Goal: Answer question/provide support: Share knowledge or assist other users

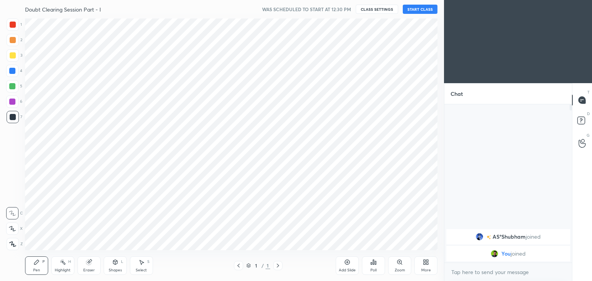
scroll to position [38290, 38110]
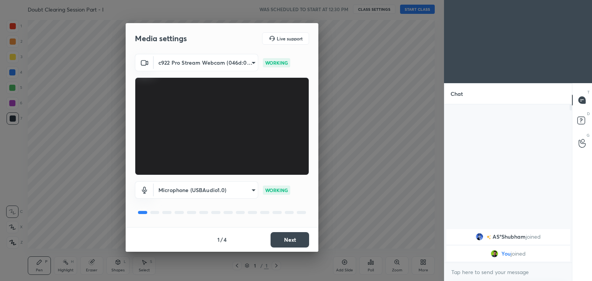
click at [296, 236] on button "Next" at bounding box center [289, 239] width 39 height 15
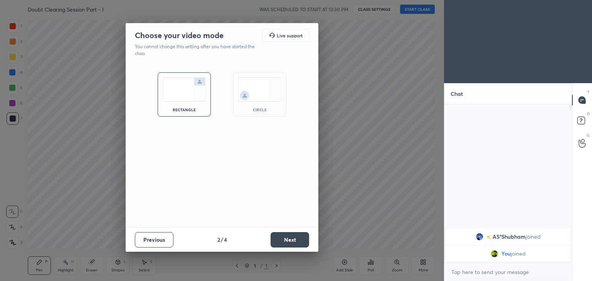
click at [249, 111] on div "circle" at bounding box center [259, 110] width 31 height 4
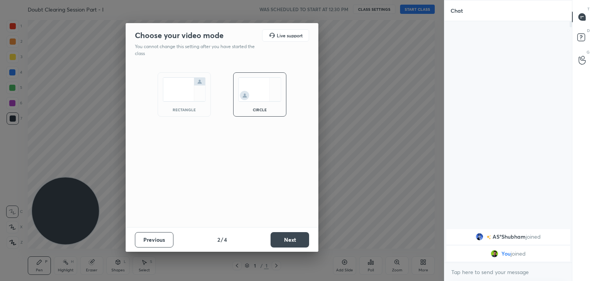
scroll to position [176, 125]
click at [284, 242] on button "Next" at bounding box center [289, 239] width 39 height 15
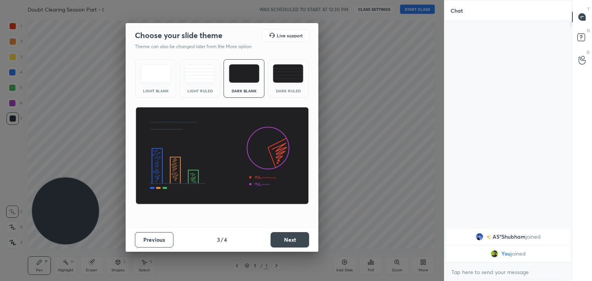
click at [285, 242] on button "Next" at bounding box center [289, 239] width 39 height 15
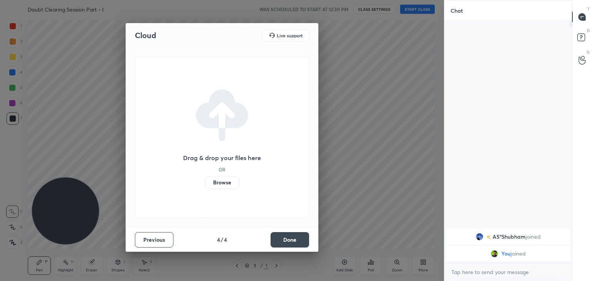
click at [287, 240] on button "Done" at bounding box center [289, 239] width 39 height 15
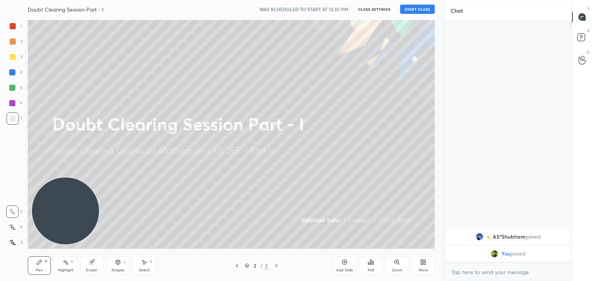
click at [419, 265] on div "More" at bounding box center [422, 266] width 23 height 18
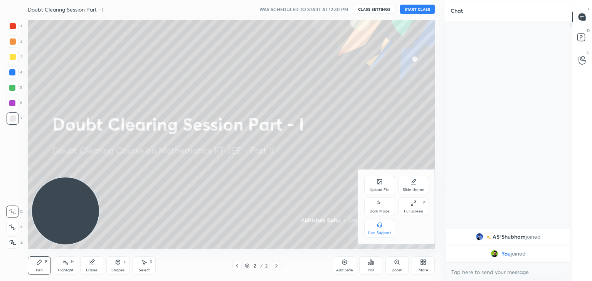
click at [379, 207] on icon at bounding box center [379, 203] width 6 height 9
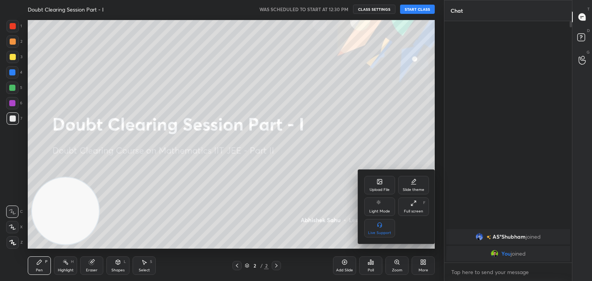
click at [305, 206] on div at bounding box center [296, 140] width 592 height 281
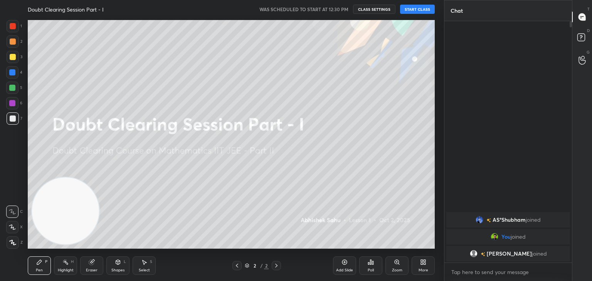
click at [416, 11] on button "START CLASS" at bounding box center [417, 9] width 35 height 9
drag, startPoint x: 337, startPoint y: 11, endPoint x: 327, endPoint y: 18, distance: 12.4
click at [337, 10] on button "mute" at bounding box center [338, 9] width 28 height 9
click at [341, 262] on icon at bounding box center [344, 262] width 6 height 6
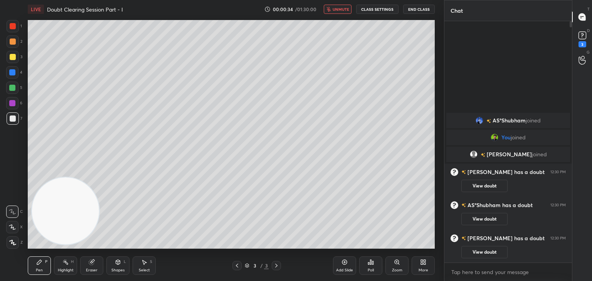
click at [237, 269] on div at bounding box center [236, 265] width 9 height 9
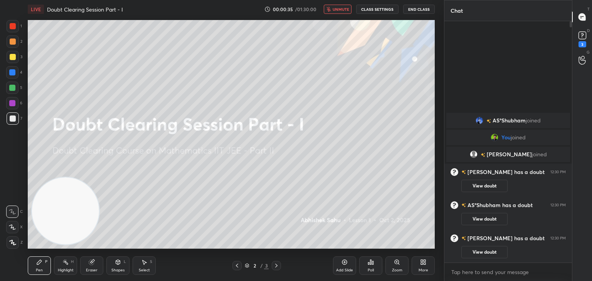
click at [473, 255] on button "View doubt" at bounding box center [484, 252] width 46 height 12
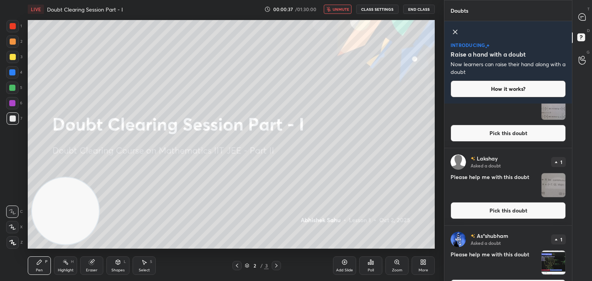
scroll to position [132, 0]
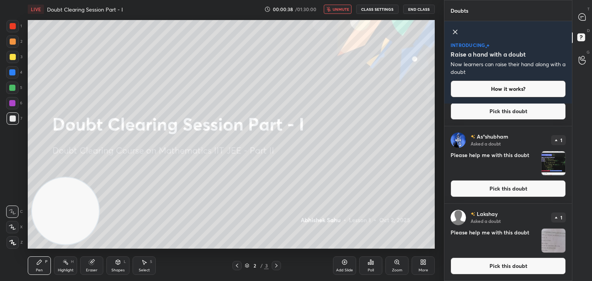
click at [512, 264] on button "Pick this doubt" at bounding box center [507, 266] width 115 height 17
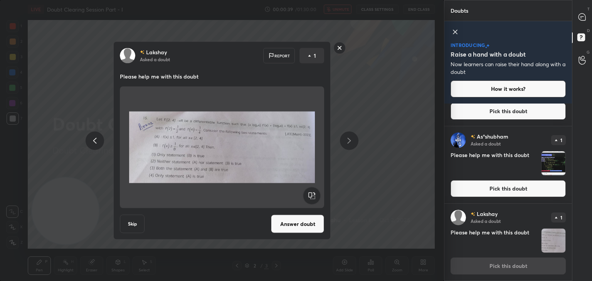
click at [307, 225] on button "Answer doubt" at bounding box center [297, 224] width 53 height 18
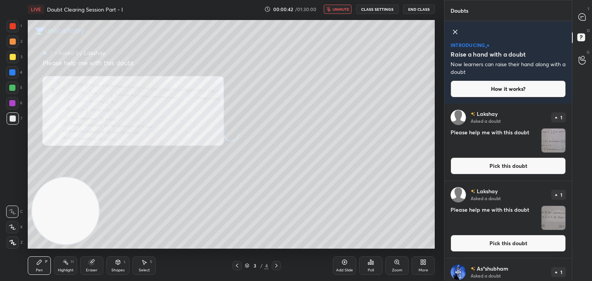
click at [456, 34] on icon at bounding box center [454, 31] width 9 height 9
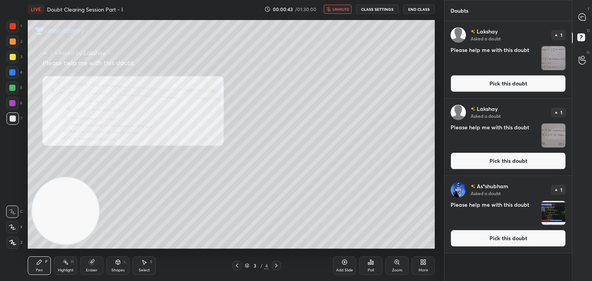
click at [509, 237] on button "Pick this doubt" at bounding box center [507, 238] width 115 height 17
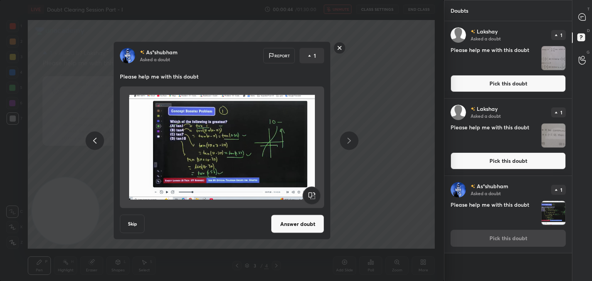
click at [294, 220] on button "Answer doubt" at bounding box center [297, 224] width 53 height 18
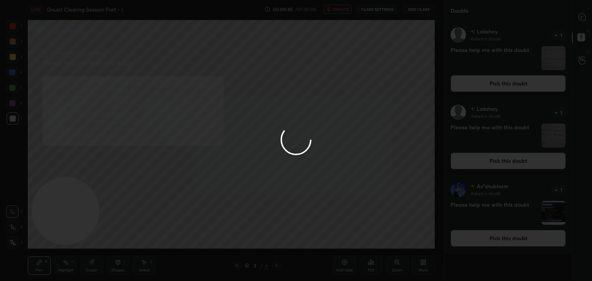
click at [495, 165] on div at bounding box center [296, 140] width 592 height 281
click at [496, 165] on div at bounding box center [296, 140] width 592 height 281
click at [495, 166] on div at bounding box center [296, 140] width 592 height 281
click at [495, 165] on div at bounding box center [296, 140] width 592 height 281
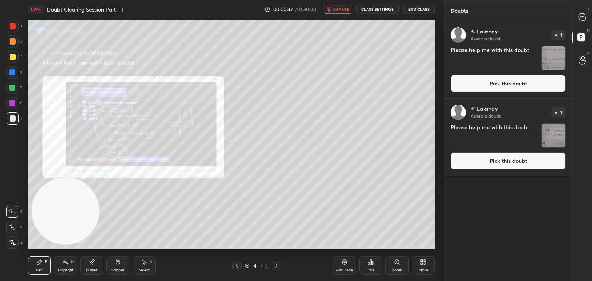
click at [496, 165] on button "Pick this doubt" at bounding box center [507, 161] width 115 height 17
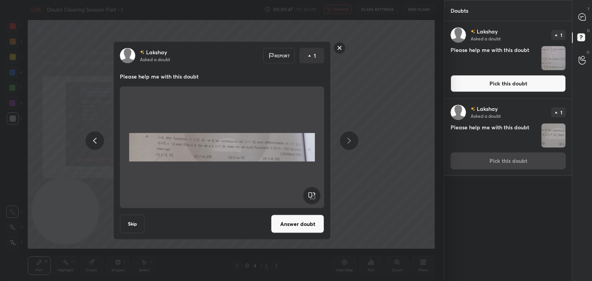
click at [491, 166] on div "[PERSON_NAME] Asked a doubt 1 Please help me with this doubt Pick this doubt" at bounding box center [508, 137] width 128 height 77
click at [299, 222] on button "Answer doubt" at bounding box center [297, 224] width 53 height 18
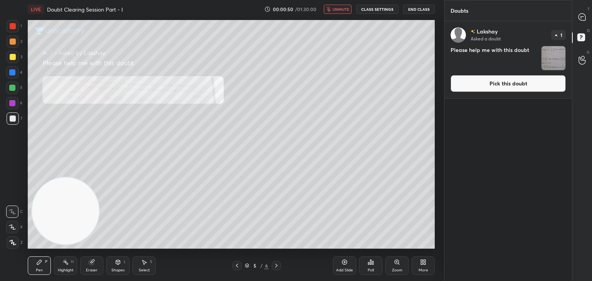
drag, startPoint x: 510, startPoint y: 89, endPoint x: 505, endPoint y: 92, distance: 5.7
click at [511, 89] on button "Pick this doubt" at bounding box center [507, 83] width 115 height 17
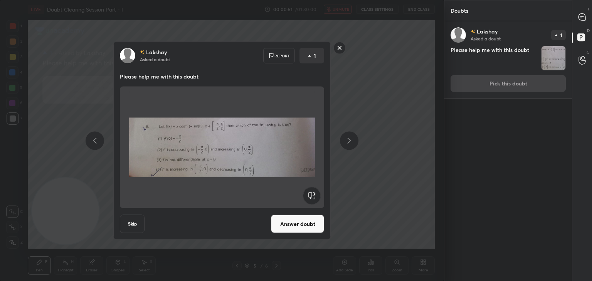
click at [285, 230] on button "Answer doubt" at bounding box center [297, 224] width 53 height 18
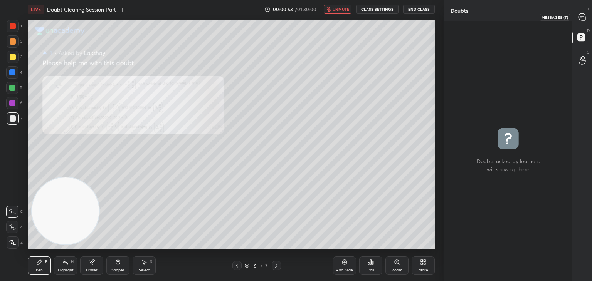
click at [580, 19] on icon at bounding box center [581, 16] width 7 height 7
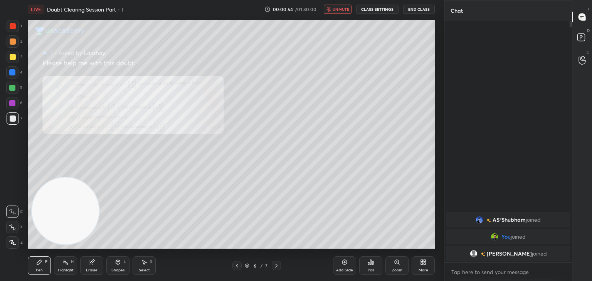
scroll to position [239, 125]
click at [345, 12] on button "unmute" at bounding box center [338, 9] width 28 height 9
click at [238, 266] on icon at bounding box center [237, 266] width 6 height 6
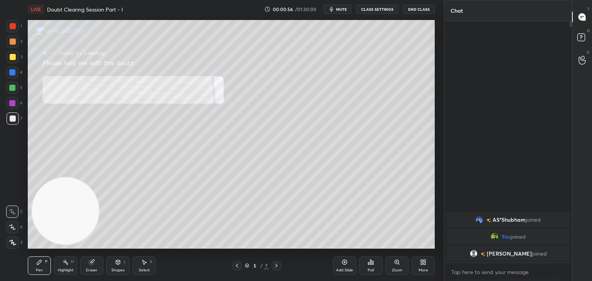
click at [238, 264] on icon at bounding box center [237, 266] width 6 height 6
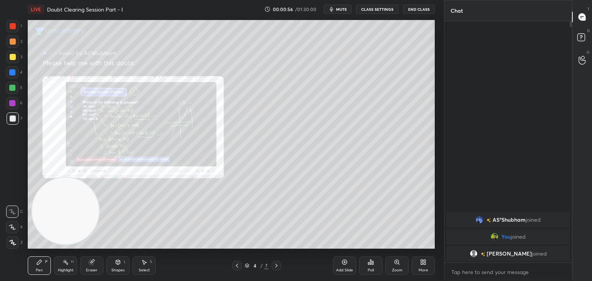
click at [238, 265] on icon at bounding box center [237, 266] width 6 height 6
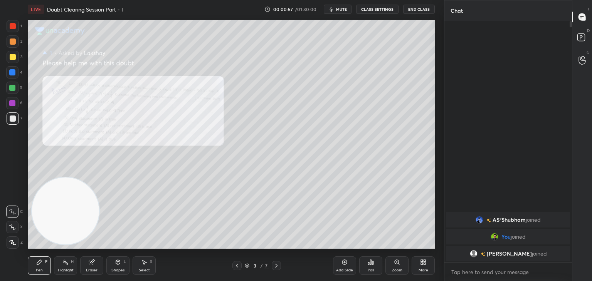
click at [398, 267] on div "Zoom" at bounding box center [396, 266] width 23 height 18
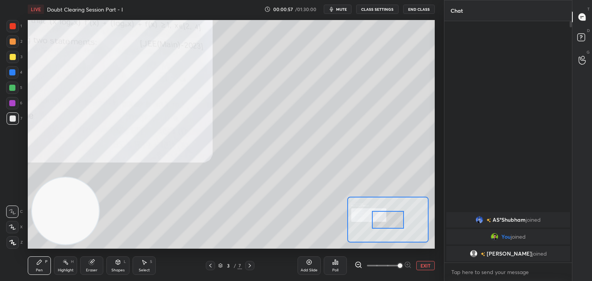
click at [393, 265] on span at bounding box center [383, 266] width 32 height 12
click at [398, 263] on span at bounding box center [400, 265] width 5 height 5
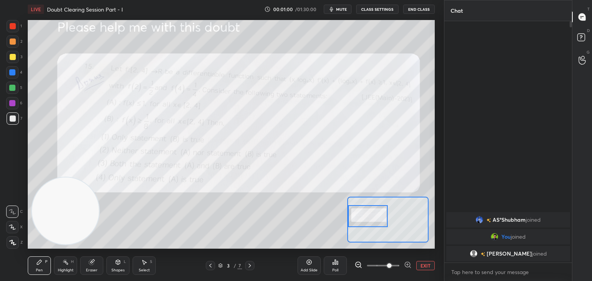
drag, startPoint x: 367, startPoint y: 216, endPoint x: 356, endPoint y: 205, distance: 15.0
click at [361, 211] on div at bounding box center [368, 216] width 40 height 22
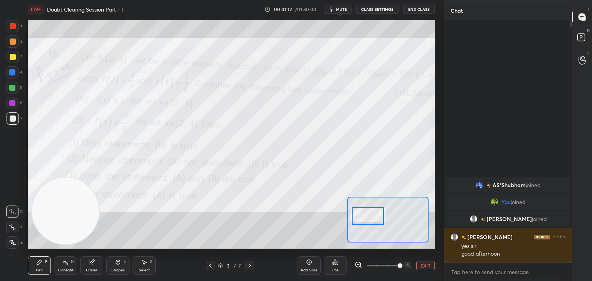
click at [398, 263] on span at bounding box center [400, 265] width 5 height 5
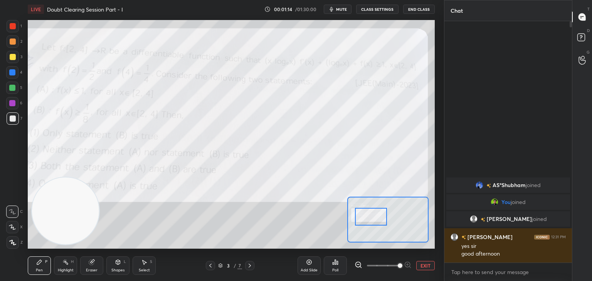
drag, startPoint x: 376, startPoint y: 218, endPoint x: 386, endPoint y: 210, distance: 13.4
click at [378, 218] on div at bounding box center [371, 217] width 32 height 18
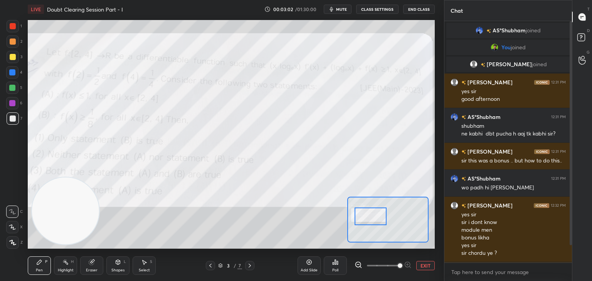
scroll to position [26, 0]
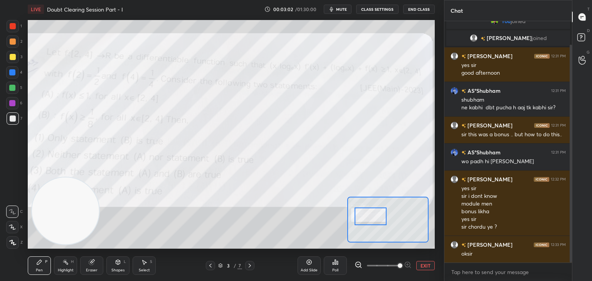
drag, startPoint x: 571, startPoint y: 82, endPoint x: 567, endPoint y: 104, distance: 22.3
click at [572, 107] on div "Chat AS°[PERSON_NAME] joined You joined [PERSON_NAME] joined [PERSON_NAME] 12:3…" at bounding box center [518, 140] width 148 height 281
click at [250, 264] on icon at bounding box center [250, 266] width 6 height 6
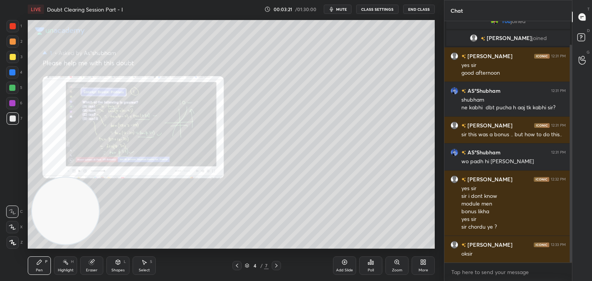
click at [391, 264] on div "Zoom" at bounding box center [396, 266] width 23 height 18
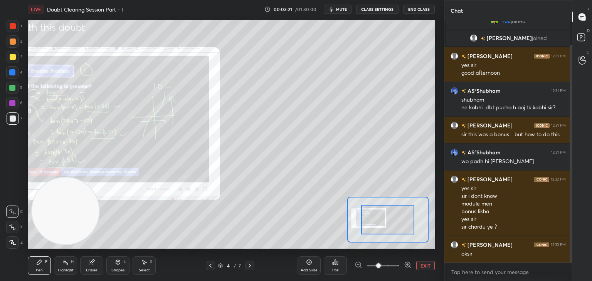
click at [393, 264] on span at bounding box center [383, 266] width 32 height 12
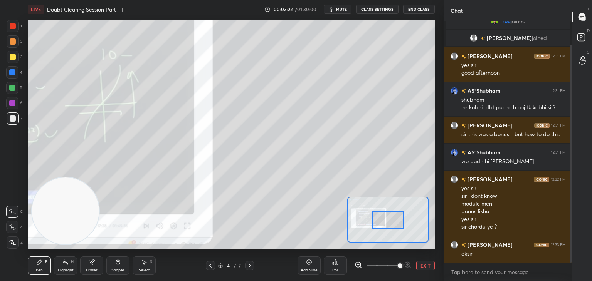
drag, startPoint x: 394, startPoint y: 265, endPoint x: 392, endPoint y: 259, distance: 5.9
click at [398, 264] on span at bounding box center [400, 265] width 5 height 5
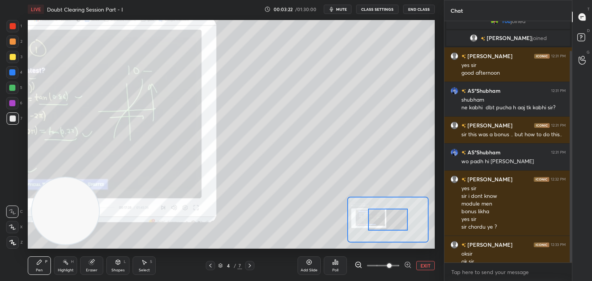
scroll to position [34, 0]
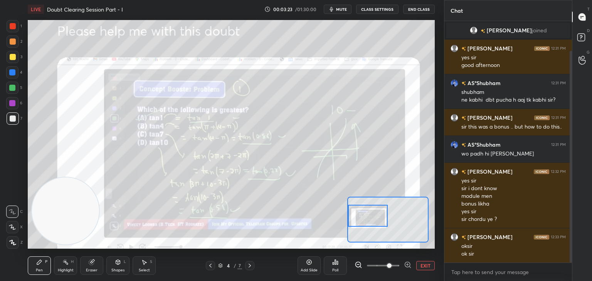
drag, startPoint x: 376, startPoint y: 219, endPoint x: 357, endPoint y: 216, distance: 19.4
click at [359, 216] on div at bounding box center [368, 216] width 40 height 22
drag, startPoint x: 398, startPoint y: 265, endPoint x: 394, endPoint y: 251, distance: 13.9
click at [398, 264] on span at bounding box center [383, 266] width 32 height 12
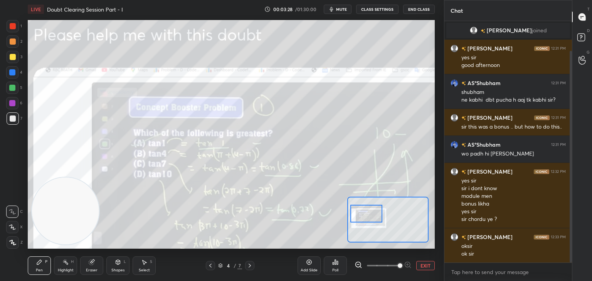
click at [367, 216] on div at bounding box center [366, 214] width 32 height 18
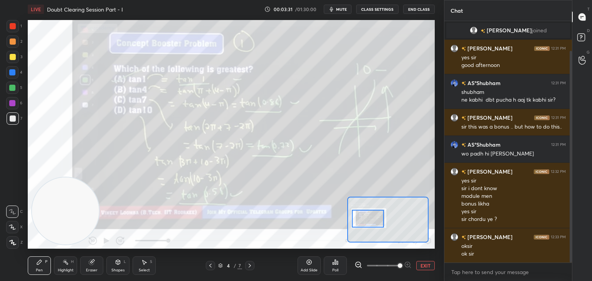
drag, startPoint x: 373, startPoint y: 217, endPoint x: 374, endPoint y: 220, distance: 4.0
click at [374, 221] on div at bounding box center [368, 219] width 32 height 18
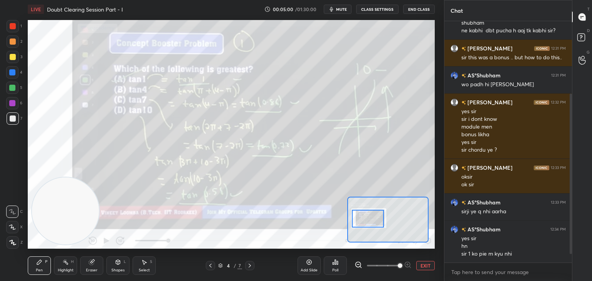
scroll to position [122, 0]
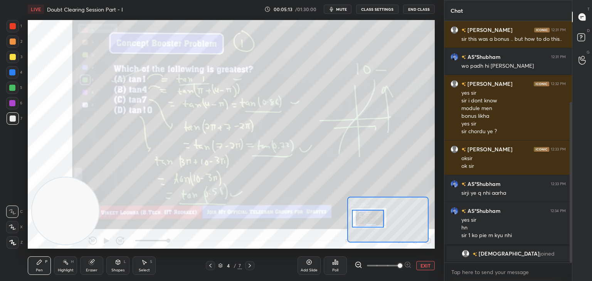
click at [247, 263] on icon at bounding box center [250, 266] width 6 height 6
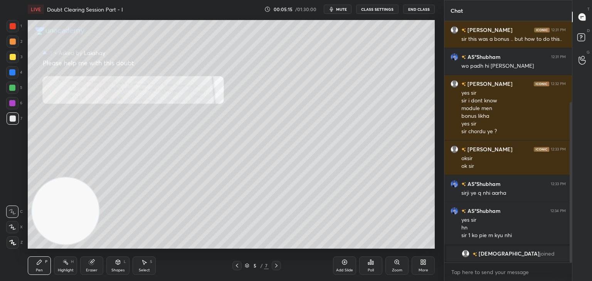
click at [395, 262] on icon at bounding box center [396, 262] width 4 height 4
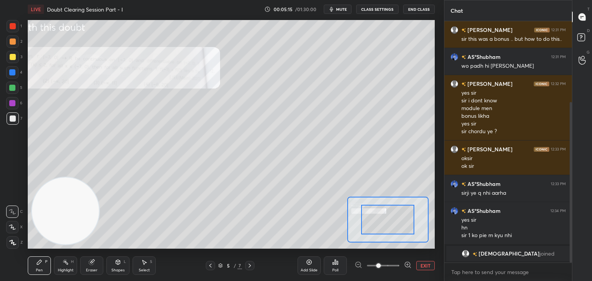
click at [393, 262] on span at bounding box center [383, 266] width 32 height 12
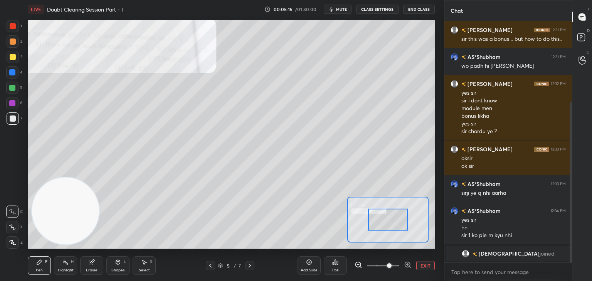
click at [388, 263] on span at bounding box center [389, 265] width 5 height 5
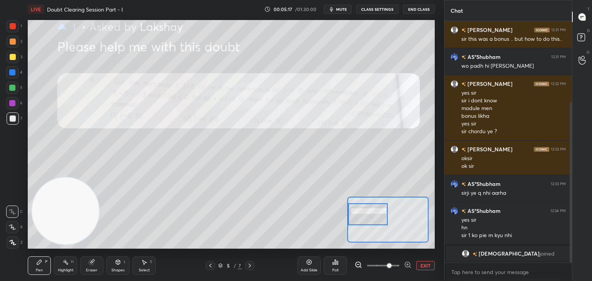
drag, startPoint x: 391, startPoint y: 223, endPoint x: 369, endPoint y: 218, distance: 22.5
click at [369, 218] on div at bounding box center [368, 214] width 40 height 22
click at [391, 265] on span at bounding box center [389, 265] width 5 height 5
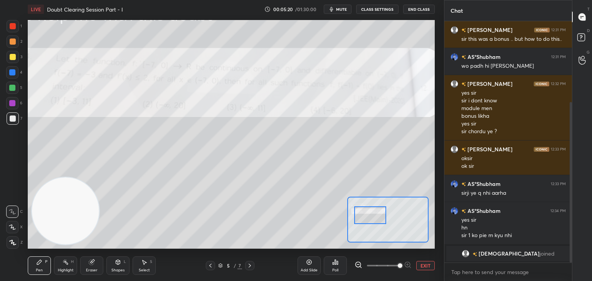
click at [375, 215] on div at bounding box center [370, 215] width 32 height 18
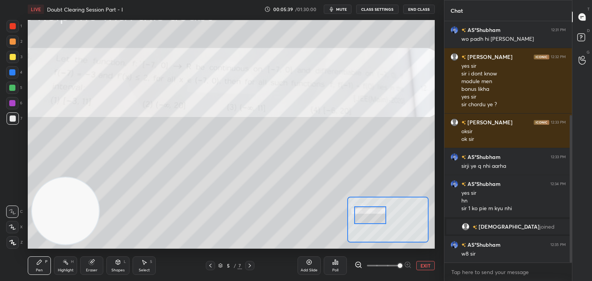
scroll to position [162, 0]
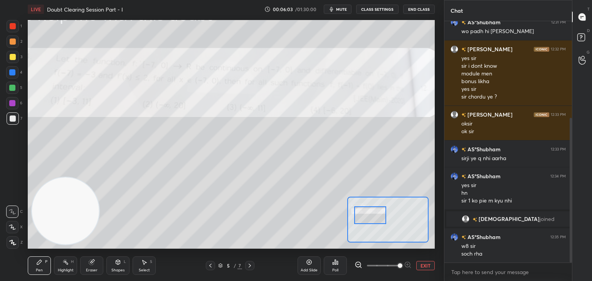
click at [417, 266] on button "EXIT" at bounding box center [425, 265] width 18 height 9
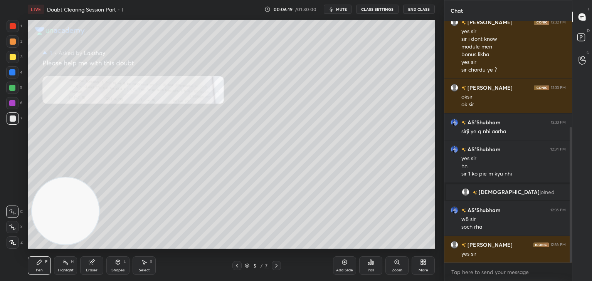
scroll to position [196, 0]
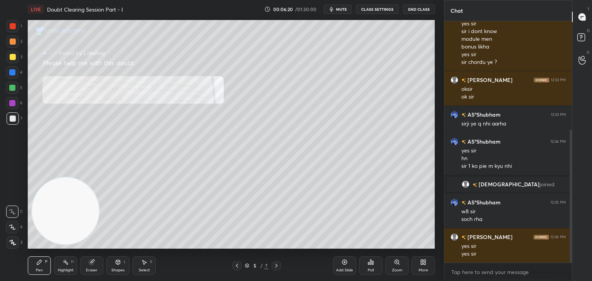
click at [393, 266] on div "Zoom" at bounding box center [396, 266] width 23 height 18
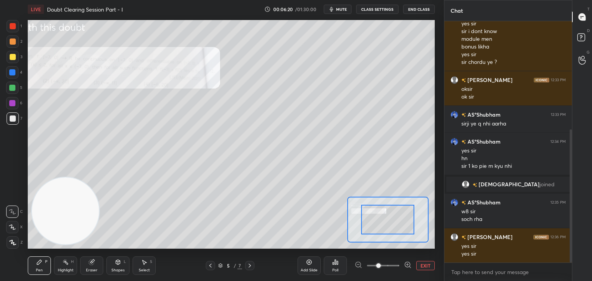
click at [394, 265] on span at bounding box center [383, 266] width 32 height 12
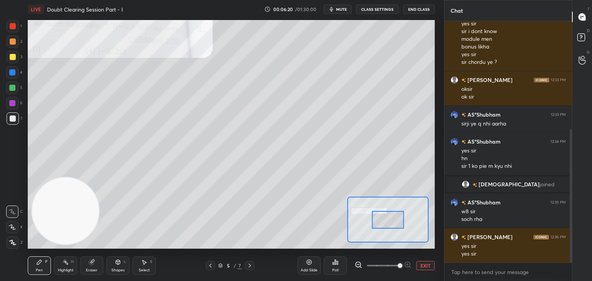
drag, startPoint x: 397, startPoint y: 264, endPoint x: 394, endPoint y: 252, distance: 12.6
click at [398, 264] on span at bounding box center [400, 265] width 5 height 5
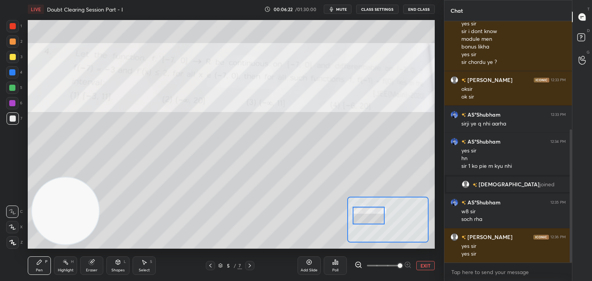
drag, startPoint x: 384, startPoint y: 219, endPoint x: 368, endPoint y: 216, distance: 16.8
click at [368, 216] on div at bounding box center [368, 216] width 32 height 18
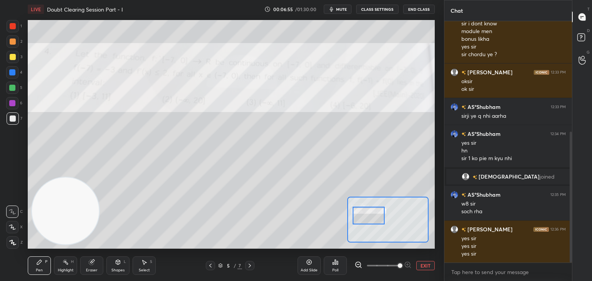
click at [427, 269] on button "EXIT" at bounding box center [425, 265] width 18 height 9
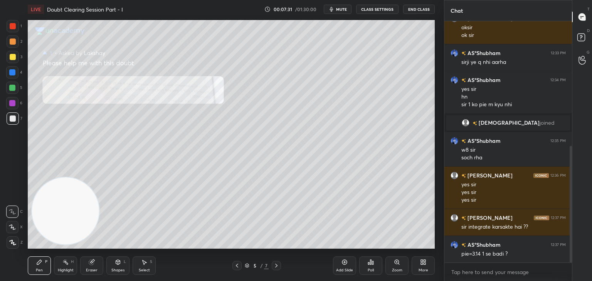
scroll to position [266, 0]
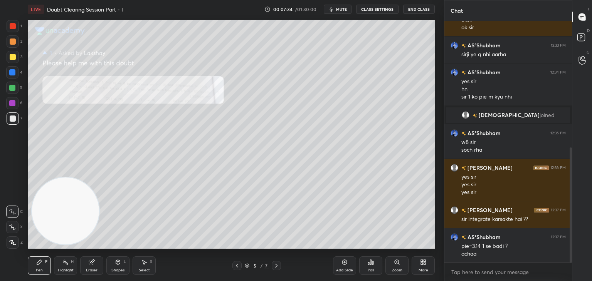
click at [97, 260] on div "Eraser" at bounding box center [91, 266] width 23 height 18
click at [16, 224] on div "E" at bounding box center [15, 227] width 19 height 12
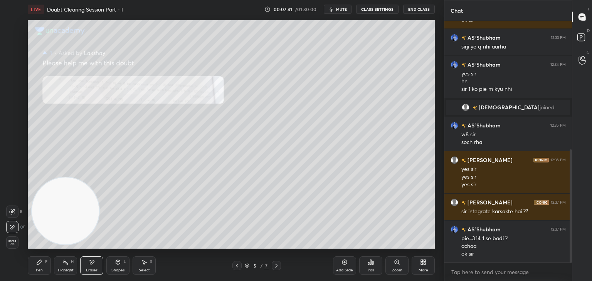
drag, startPoint x: 35, startPoint y: 263, endPoint x: 42, endPoint y: 253, distance: 11.4
click at [36, 265] on div "Pen P" at bounding box center [39, 266] width 23 height 18
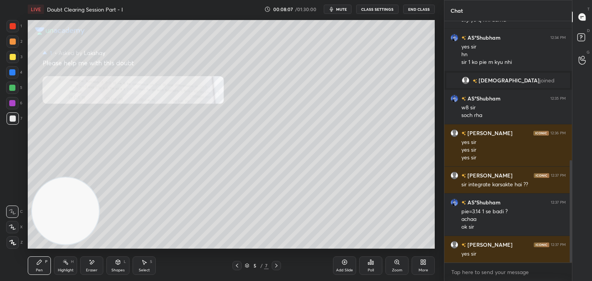
scroll to position [327, 0]
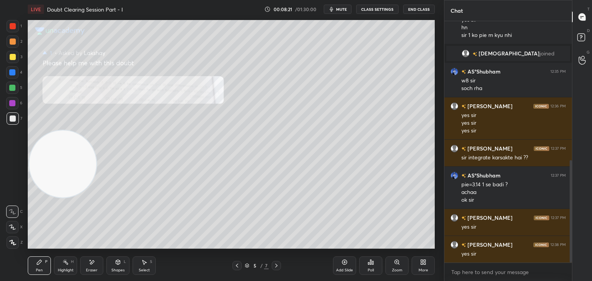
drag, startPoint x: 72, startPoint y: 158, endPoint x: 81, endPoint y: 23, distance: 134.4
click at [83, 16] on div "LIVE Doubt Clearing Session Part - I 00:08:21 / 01:30:00 mute CLASS SETTINGS En…" at bounding box center [231, 140] width 413 height 281
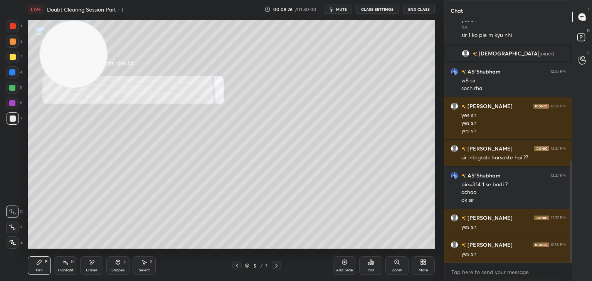
drag, startPoint x: 98, startPoint y: 258, endPoint x: 95, endPoint y: 252, distance: 6.0
click at [97, 258] on div "Eraser" at bounding box center [91, 266] width 23 height 18
drag, startPoint x: 40, startPoint y: 262, endPoint x: 45, endPoint y: 253, distance: 10.9
click at [40, 262] on div "Pen P" at bounding box center [39, 266] width 23 height 18
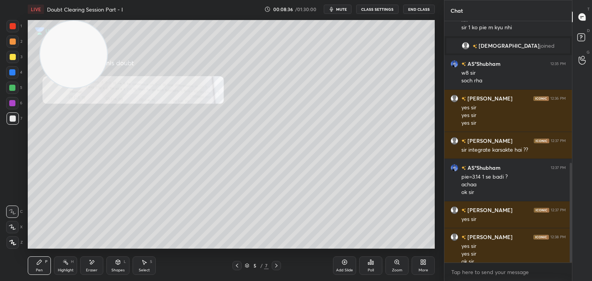
scroll to position [343, 0]
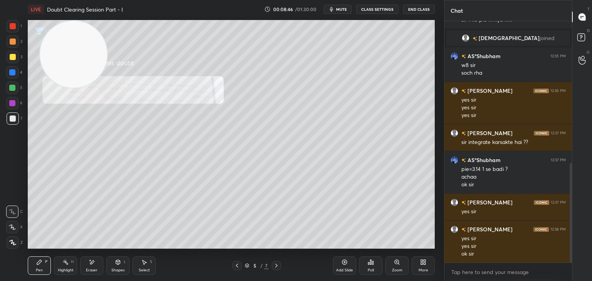
click at [396, 261] on icon at bounding box center [396, 262] width 4 height 4
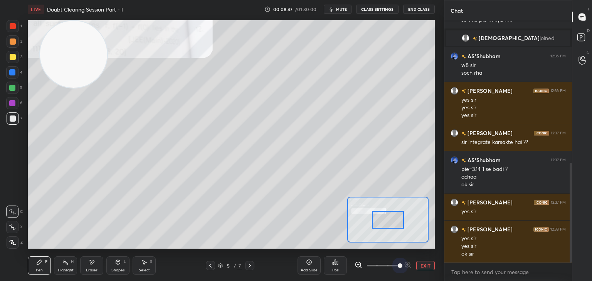
drag, startPoint x: 398, startPoint y: 264, endPoint x: 396, endPoint y: 258, distance: 6.4
click at [399, 262] on span at bounding box center [383, 266] width 32 height 12
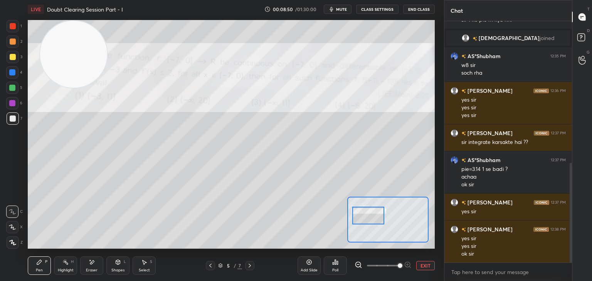
drag, startPoint x: 381, startPoint y: 216, endPoint x: 373, endPoint y: 213, distance: 8.3
click at [373, 213] on div at bounding box center [368, 216] width 32 height 18
click at [430, 262] on button "EXIT" at bounding box center [425, 265] width 18 height 9
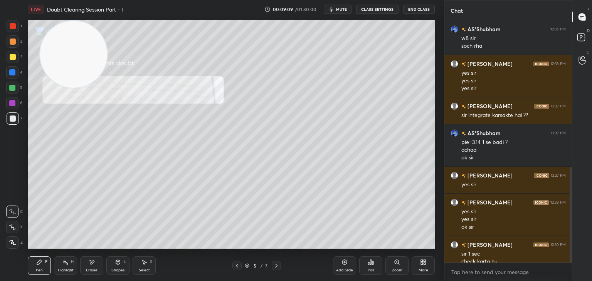
scroll to position [378, 0]
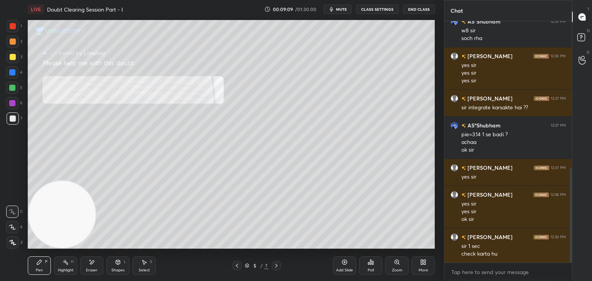
drag, startPoint x: 72, startPoint y: 54, endPoint x: 57, endPoint y: 279, distance: 225.5
click at [53, 270] on div "LIVE Doubt Clearing Session Part - I 00:09:09 / 01:30:00 mute CLASS SETTINGS En…" at bounding box center [231, 140] width 413 height 281
drag, startPoint x: 274, startPoint y: 264, endPoint x: 279, endPoint y: 264, distance: 5.0
click at [274, 264] on icon at bounding box center [276, 266] width 6 height 6
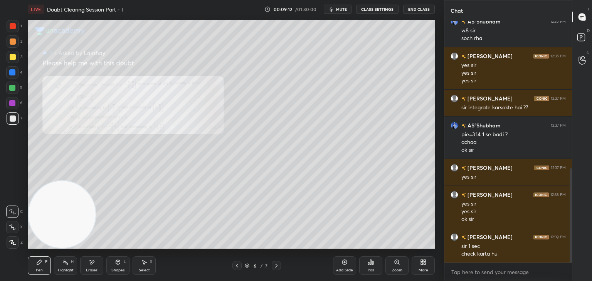
click at [395, 263] on icon at bounding box center [396, 262] width 4 height 4
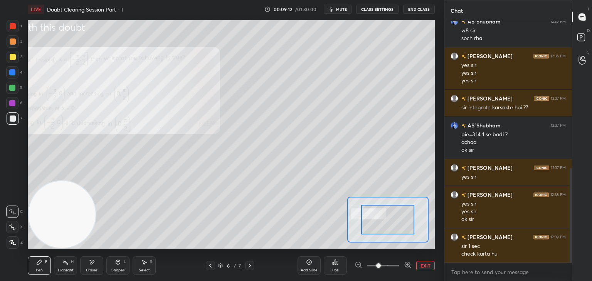
click at [391, 265] on span at bounding box center [383, 266] width 32 height 12
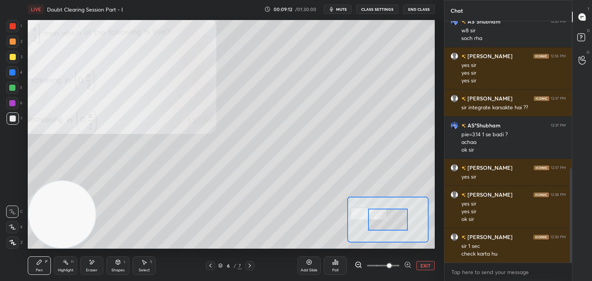
click at [390, 264] on span at bounding box center [389, 265] width 5 height 5
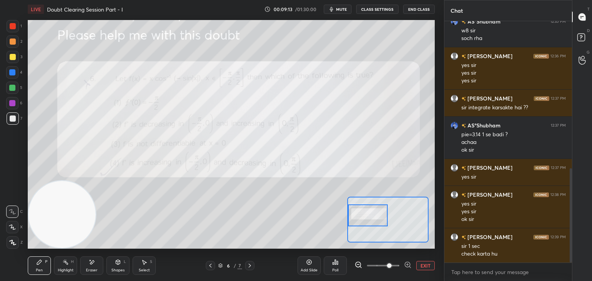
drag, startPoint x: 396, startPoint y: 217, endPoint x: 365, endPoint y: 210, distance: 31.6
click at [369, 213] on div at bounding box center [368, 216] width 40 height 22
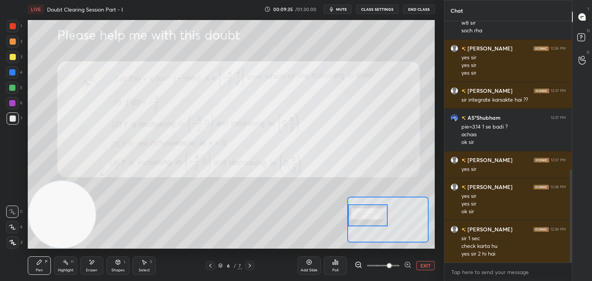
click at [425, 265] on button "EXIT" at bounding box center [425, 265] width 18 height 9
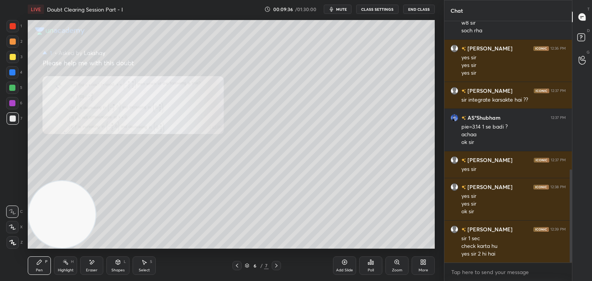
click at [389, 267] on div "Zoom" at bounding box center [396, 266] width 23 height 18
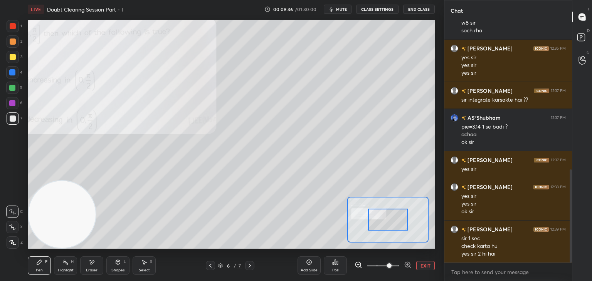
click at [391, 267] on span at bounding box center [383, 266] width 32 height 12
click at [391, 265] on span at bounding box center [389, 265] width 5 height 5
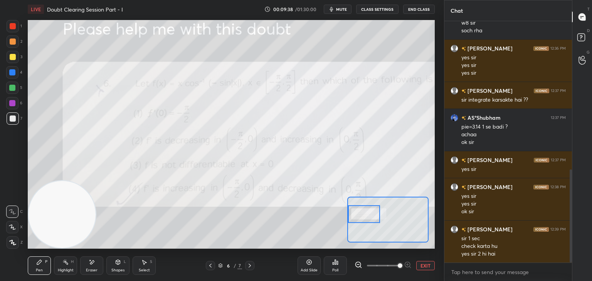
drag, startPoint x: 372, startPoint y: 210, endPoint x: 362, endPoint y: 218, distance: 12.9
click at [362, 218] on div at bounding box center [364, 214] width 32 height 18
click at [430, 264] on button "EXIT" at bounding box center [425, 265] width 18 height 9
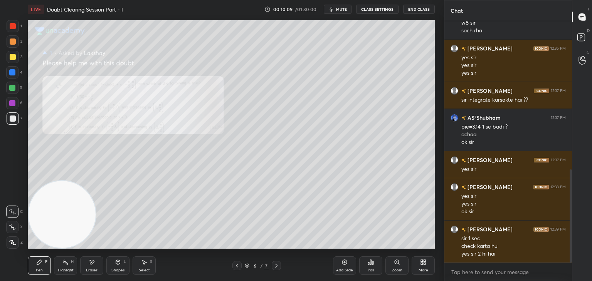
click at [337, 8] on button "mute" at bounding box center [338, 9] width 28 height 9
click at [345, 13] on button "unmute" at bounding box center [338, 9] width 28 height 9
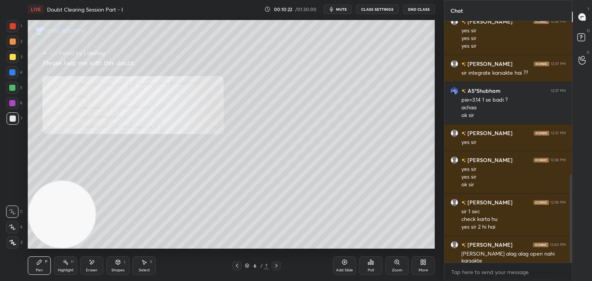
scroll to position [420, 0]
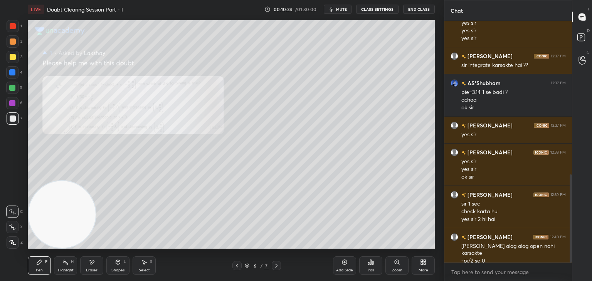
drag, startPoint x: 92, startPoint y: 256, endPoint x: 91, endPoint y: 227, distance: 28.9
click at [92, 256] on div "Pen P Highlight H Eraser Shapes L Select S 6 / 7 Add Slide Poll Zoom More" at bounding box center [231, 265] width 407 height 31
drag, startPoint x: 91, startPoint y: 266, endPoint x: 94, endPoint y: 218, distance: 48.6
click at [91, 265] on div "Eraser" at bounding box center [91, 266] width 23 height 18
click at [39, 265] on icon at bounding box center [39, 262] width 6 height 6
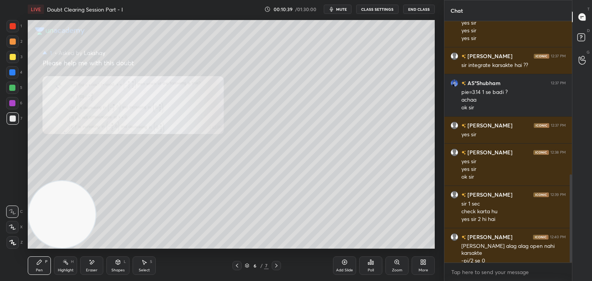
click at [92, 264] on icon at bounding box center [92, 262] width 6 height 7
drag, startPoint x: 43, startPoint y: 269, endPoint x: 45, endPoint y: 261, distance: 7.5
click at [42, 267] on div "Pen P" at bounding box center [39, 266] width 23 height 18
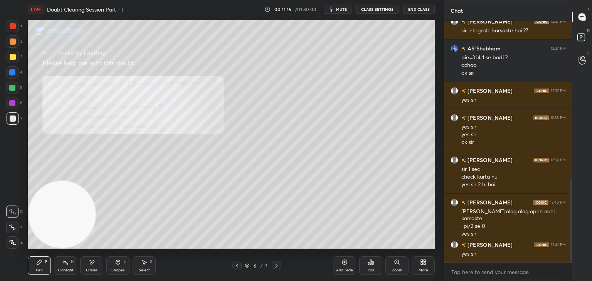
scroll to position [462, 0]
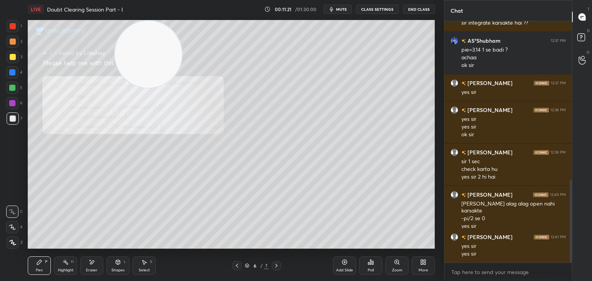
drag, startPoint x: 60, startPoint y: 192, endPoint x: 142, endPoint y: 73, distance: 144.6
click at [142, 6] on div "LIVE Doubt Clearing Session Part - I 00:11:21 / 01:30:00 mute CLASS SETTINGS En…" at bounding box center [231, 140] width 413 height 281
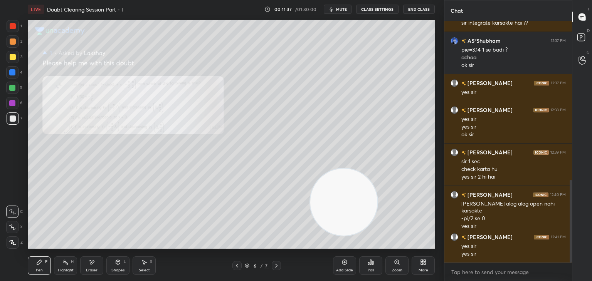
drag, startPoint x: 140, startPoint y: 69, endPoint x: 406, endPoint y: 264, distance: 330.2
click at [419, 255] on div "LIVE Doubt Clearing Session Part - I 00:11:37 / 01:30:00 mute CLASS SETTINGS En…" at bounding box center [231, 140] width 413 height 281
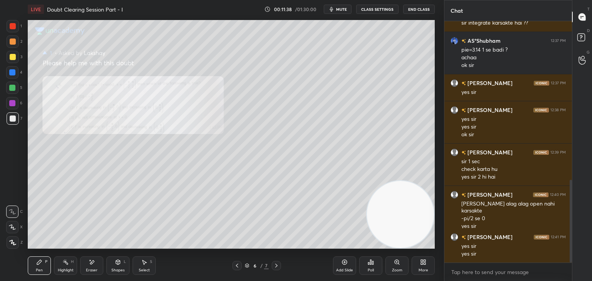
click at [394, 263] on icon at bounding box center [396, 262] width 4 height 4
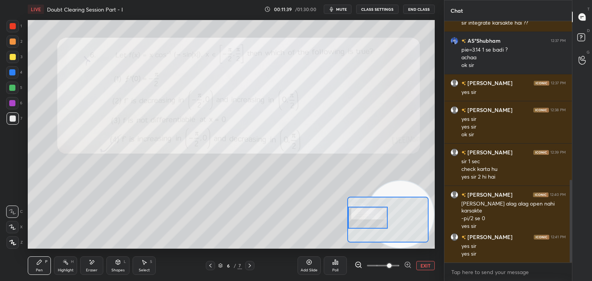
drag, startPoint x: 374, startPoint y: 224, endPoint x: 364, endPoint y: 216, distance: 13.5
click at [364, 216] on div at bounding box center [368, 218] width 40 height 22
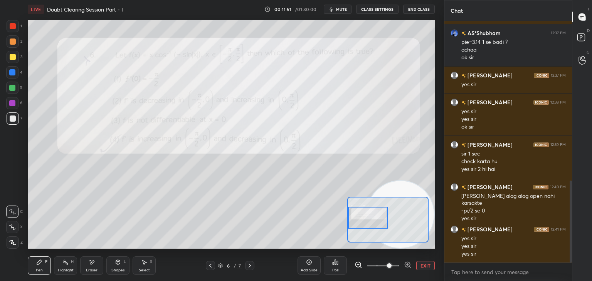
click at [426, 266] on button "EXIT" at bounding box center [425, 265] width 18 height 9
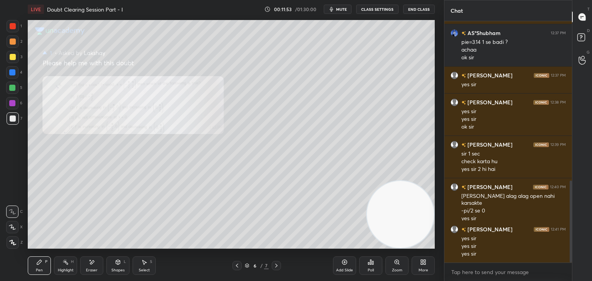
click at [275, 264] on icon at bounding box center [276, 266] width 6 height 6
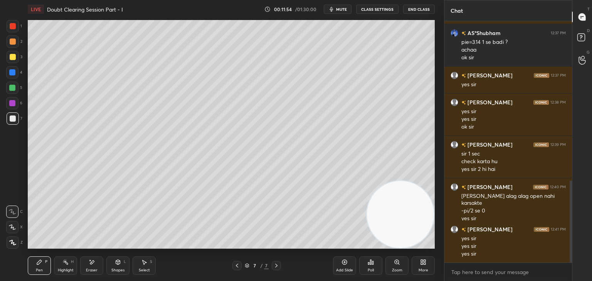
drag, startPoint x: 239, startPoint y: 266, endPoint x: 236, endPoint y: 263, distance: 4.4
click at [237, 267] on icon at bounding box center [237, 266] width 6 height 6
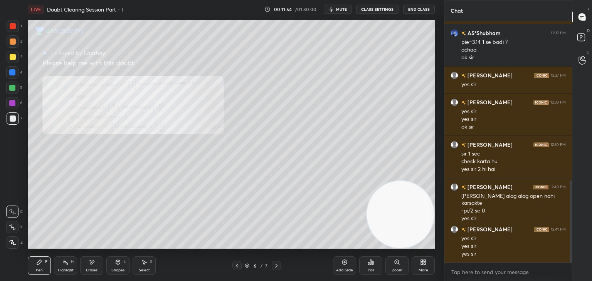
drag, startPoint x: 585, startPoint y: 29, endPoint x: 582, endPoint y: 36, distance: 7.6
click at [584, 30] on div "D Doubts (D)" at bounding box center [582, 39] width 20 height 22
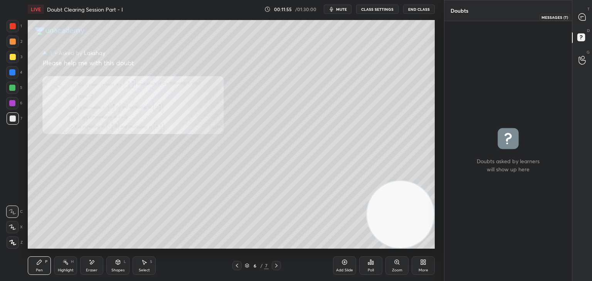
click at [575, 13] on div at bounding box center [581, 17] width 15 height 14
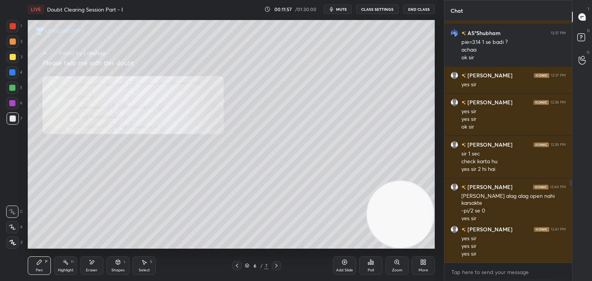
scroll to position [472, 0]
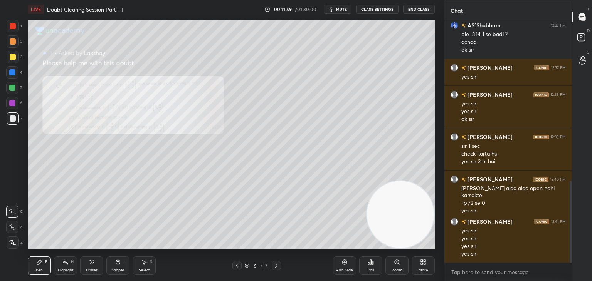
click at [279, 263] on icon at bounding box center [276, 266] width 6 height 6
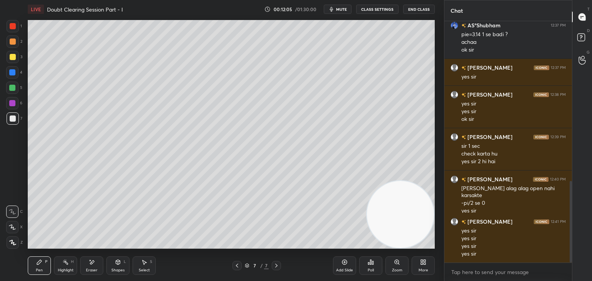
drag, startPoint x: 570, startPoint y: 207, endPoint x: 568, endPoint y: 267, distance: 60.1
click at [569, 267] on div "[PERSON_NAME] 12:37 PM sir integrate karsakte hai ?? AS°[PERSON_NAME] 12:37 PM …" at bounding box center [508, 151] width 128 height 260
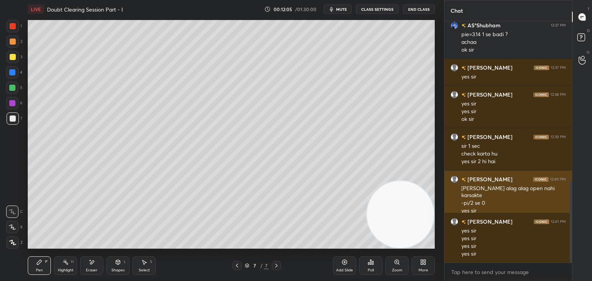
scroll to position [499, 0]
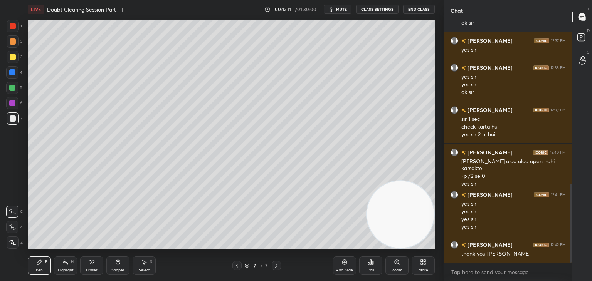
drag, startPoint x: 345, startPoint y: 10, endPoint x: 310, endPoint y: 13, distance: 35.2
click at [344, 10] on span "mute" at bounding box center [341, 9] width 11 height 5
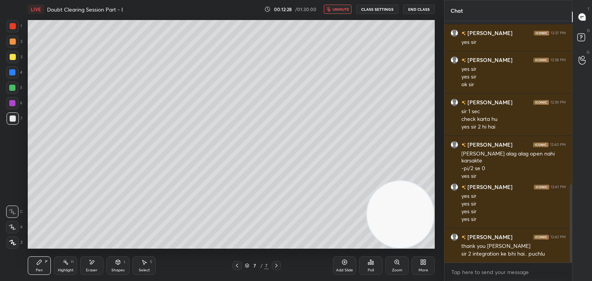
click at [344, 7] on span "unmute" at bounding box center [340, 9] width 17 height 5
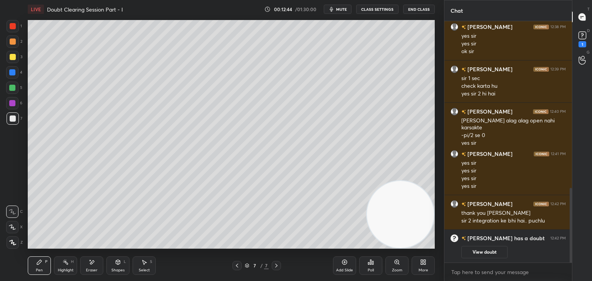
scroll to position [576, 0]
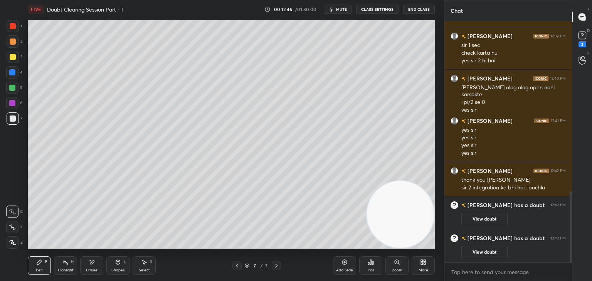
click at [237, 264] on icon at bounding box center [237, 266] width 6 height 6
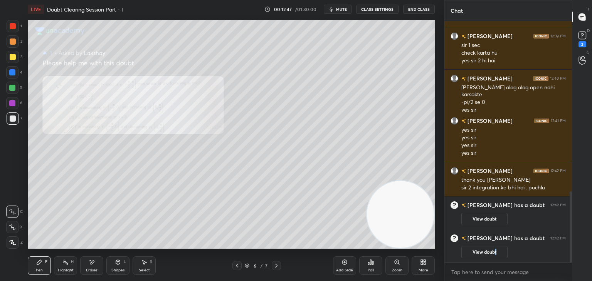
drag, startPoint x: 496, startPoint y: 250, endPoint x: 499, endPoint y: 228, distance: 22.6
click at [494, 250] on button "View doubt" at bounding box center [484, 252] width 46 height 12
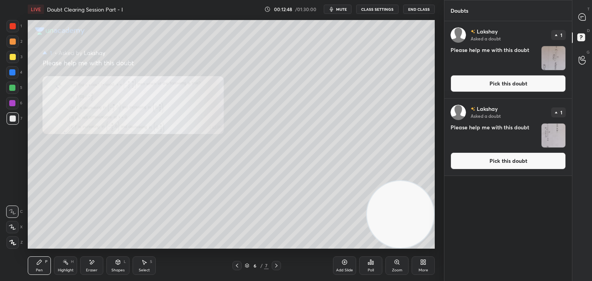
click at [501, 162] on button "Pick this doubt" at bounding box center [507, 161] width 115 height 17
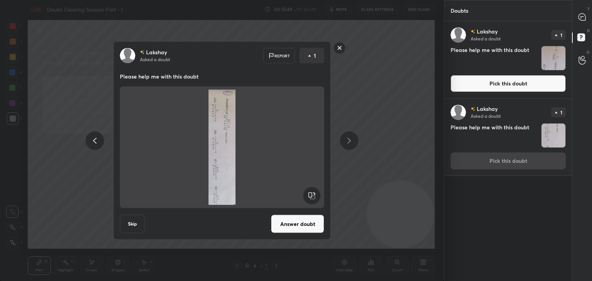
click at [309, 193] on rect at bounding box center [311, 195] width 17 height 17
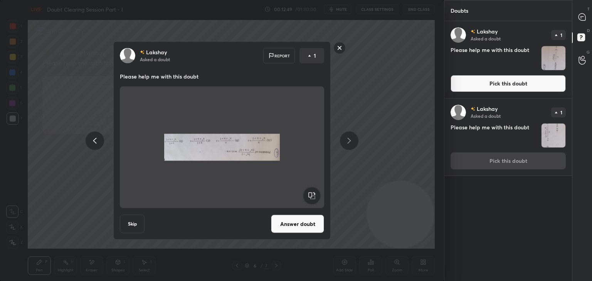
click at [309, 193] on rect at bounding box center [311, 195] width 17 height 17
click at [310, 195] on rect at bounding box center [311, 195] width 17 height 17
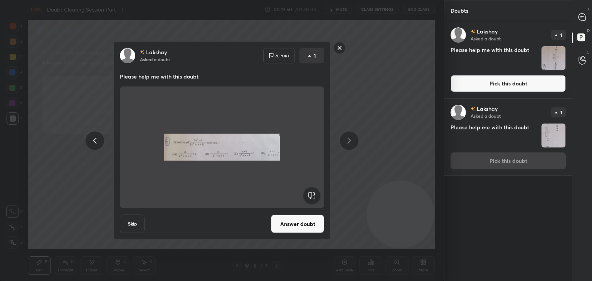
click at [294, 223] on button "Answer doubt" at bounding box center [297, 224] width 53 height 18
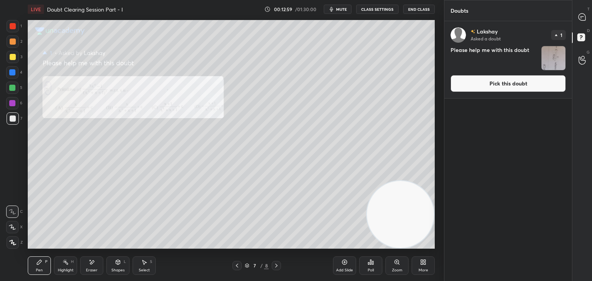
click at [492, 79] on button "Pick this doubt" at bounding box center [507, 83] width 115 height 17
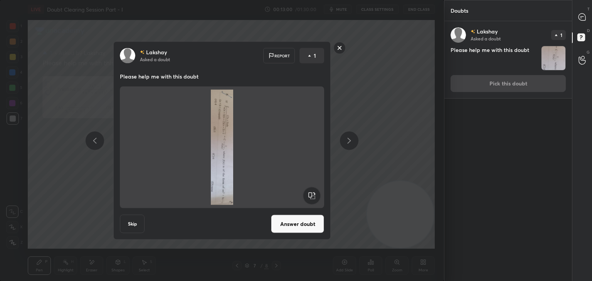
click at [313, 192] on rect at bounding box center [311, 195] width 17 height 17
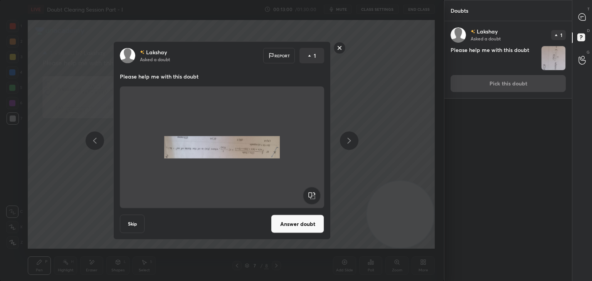
click at [312, 194] on rect at bounding box center [311, 195] width 17 height 17
click at [313, 194] on rect at bounding box center [311, 195] width 17 height 17
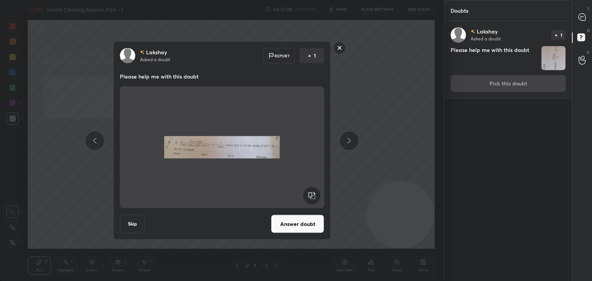
click at [295, 220] on button "Answer doubt" at bounding box center [297, 224] width 53 height 18
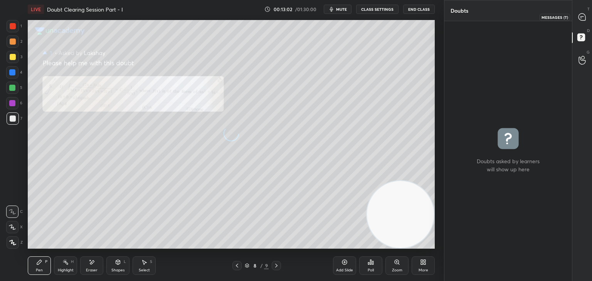
click at [581, 20] on icon at bounding box center [582, 17] width 8 height 8
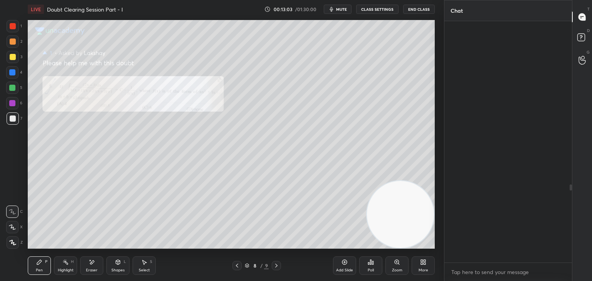
scroll to position [239, 125]
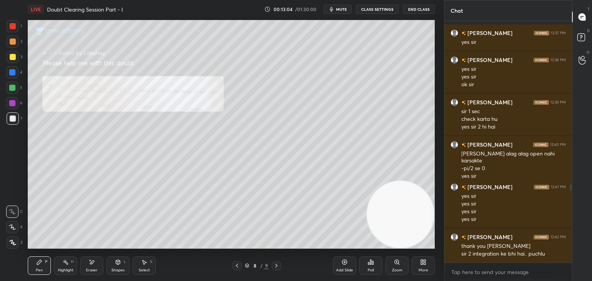
click at [233, 265] on div at bounding box center [236, 265] width 9 height 9
click at [397, 264] on icon at bounding box center [397, 262] width 6 height 6
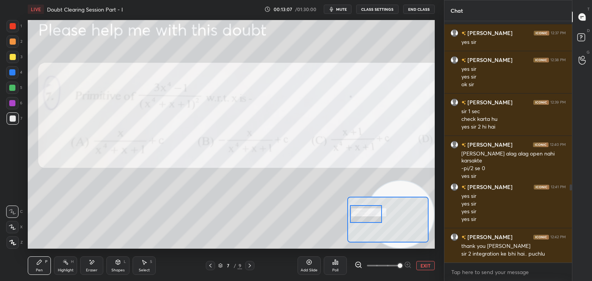
drag, startPoint x: 386, startPoint y: 219, endPoint x: 371, endPoint y: 205, distance: 20.7
click at [371, 211] on div at bounding box center [366, 214] width 32 height 18
click at [420, 265] on button "EXIT" at bounding box center [425, 265] width 18 height 9
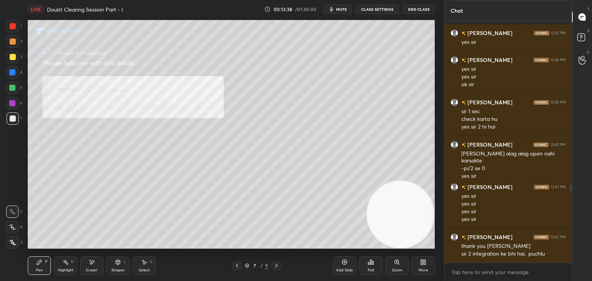
click at [424, 265] on div "More" at bounding box center [422, 266] width 23 height 18
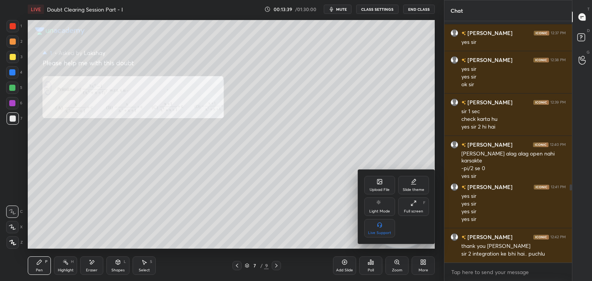
click at [350, 165] on div at bounding box center [296, 140] width 592 height 281
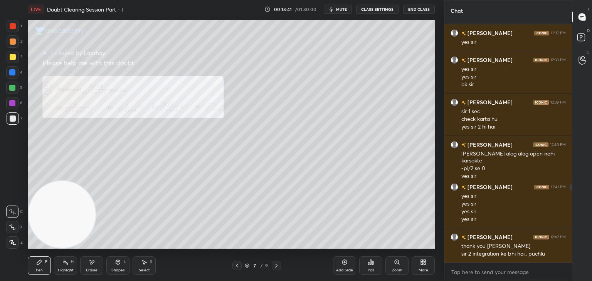
drag, startPoint x: 351, startPoint y: 216, endPoint x: 0, endPoint y: 245, distance: 352.5
click at [0, 245] on div "1 2 3 4 5 6 7 C X Z E E Erase all H H LIVE Doubt Clearing Session Part - I 00:1…" at bounding box center [219, 140] width 438 height 281
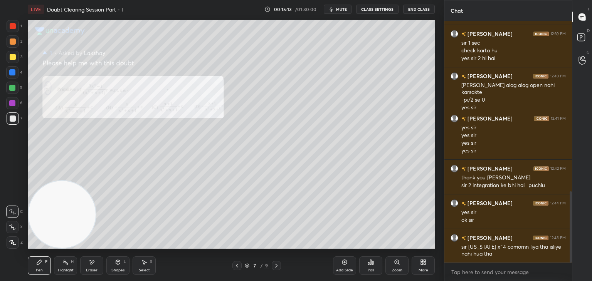
scroll to position [583, 0]
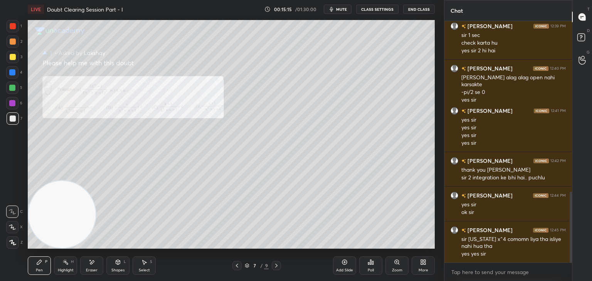
click at [280, 265] on div at bounding box center [276, 265] width 9 height 9
click at [396, 269] on div "Zoom" at bounding box center [397, 271] width 10 height 4
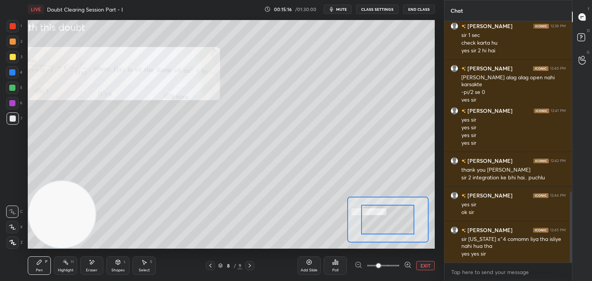
click at [389, 267] on span at bounding box center [383, 266] width 32 height 12
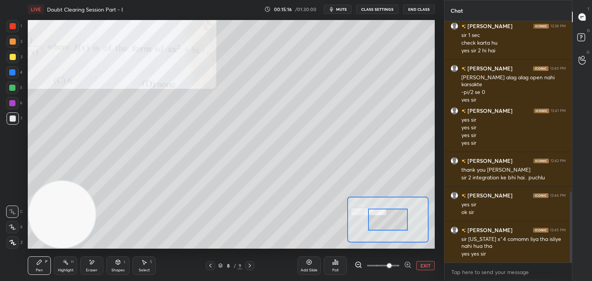
click at [391, 268] on span at bounding box center [389, 265] width 5 height 5
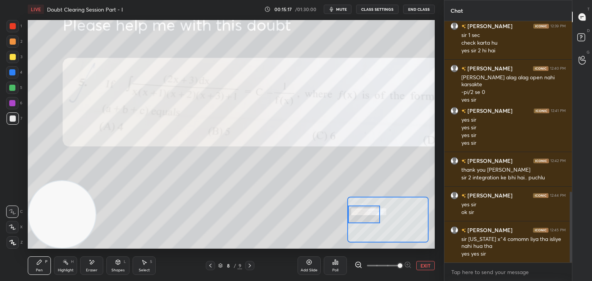
drag, startPoint x: 378, startPoint y: 215, endPoint x: 353, endPoint y: 211, distance: 24.6
click at [354, 211] on div at bounding box center [364, 215] width 32 height 18
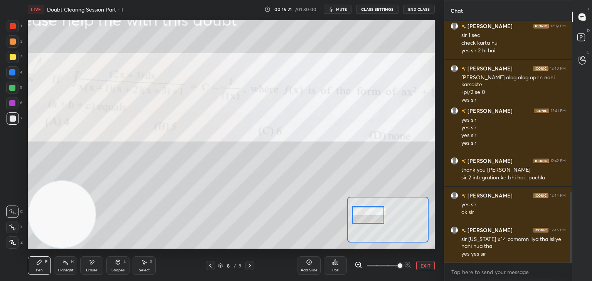
drag, startPoint x: 370, startPoint y: 216, endPoint x: 374, endPoint y: 218, distance: 4.7
click at [374, 218] on div at bounding box center [368, 215] width 32 height 18
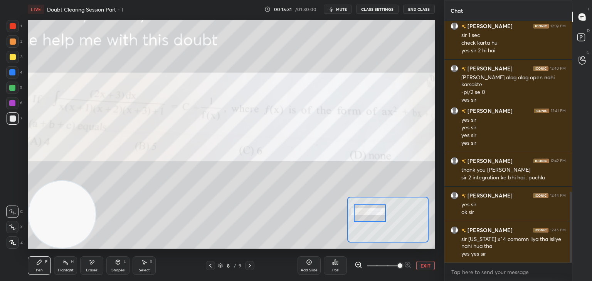
click at [371, 219] on div at bounding box center [370, 214] width 32 height 18
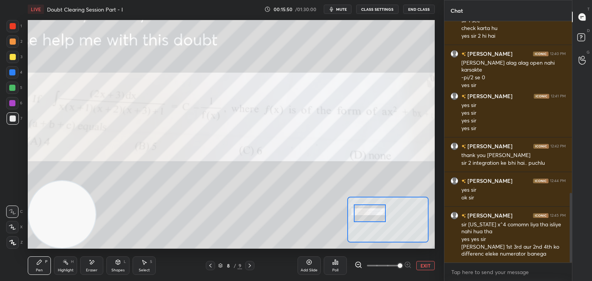
scroll to position [606, 0]
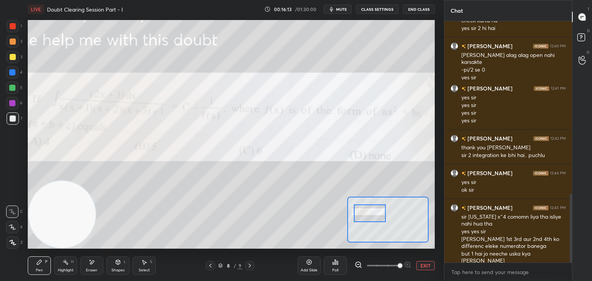
click at [423, 263] on button "EXIT" at bounding box center [425, 265] width 18 height 9
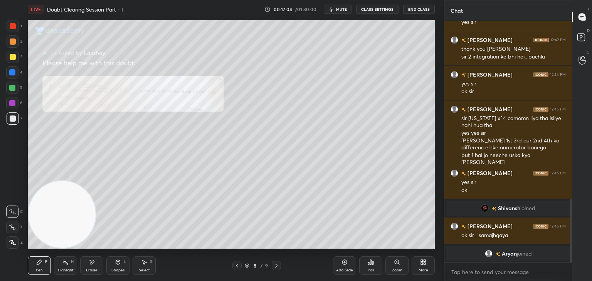
scroll to position [621, 0]
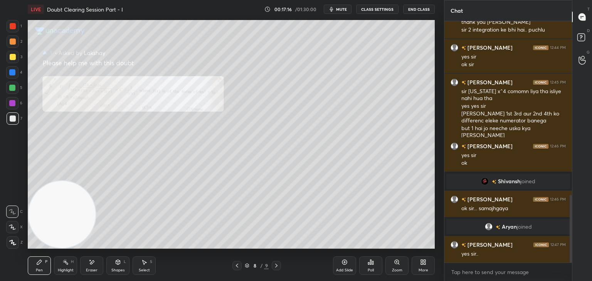
drag, startPoint x: 94, startPoint y: 267, endPoint x: 93, endPoint y: 253, distance: 13.2
click at [93, 266] on div "Eraser" at bounding box center [91, 266] width 23 height 18
drag, startPoint x: 12, startPoint y: 242, endPoint x: 14, endPoint y: 235, distance: 7.3
click at [12, 242] on span "Erase all" at bounding box center [13, 242] width 12 height 5
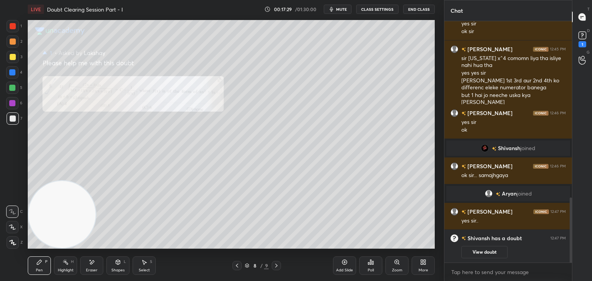
scroll to position [764, 0]
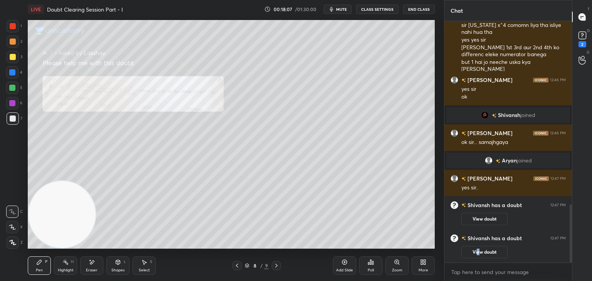
drag, startPoint x: 476, startPoint y: 251, endPoint x: 478, endPoint y: 243, distance: 8.0
click at [476, 250] on button "View doubt" at bounding box center [484, 252] width 46 height 12
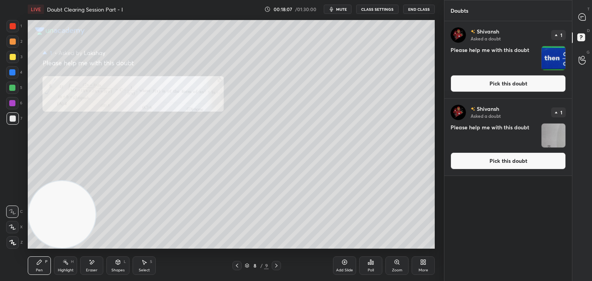
click at [485, 170] on div "[PERSON_NAME] Asked a doubt 1 Please help me with this doubt Pick this doubt" at bounding box center [508, 137] width 128 height 77
drag, startPoint x: 473, startPoint y: 165, endPoint x: 465, endPoint y: 164, distance: 7.7
click at [472, 164] on button "Pick this doubt" at bounding box center [507, 161] width 115 height 17
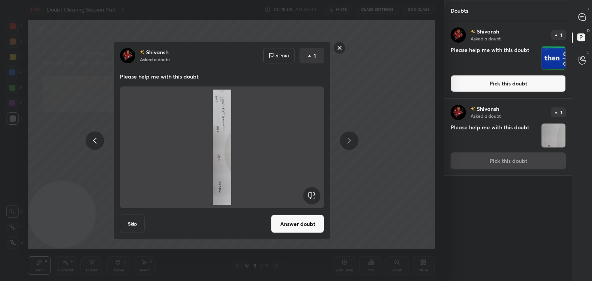
click at [314, 193] on rect at bounding box center [311, 195] width 17 height 17
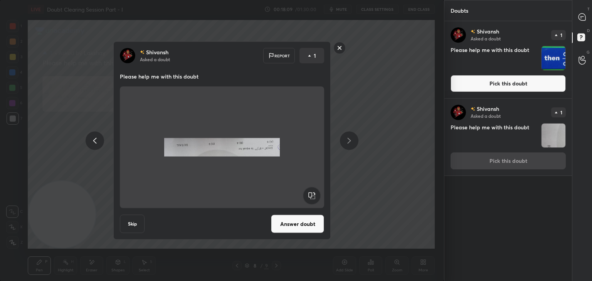
click at [314, 192] on rect at bounding box center [311, 195] width 17 height 17
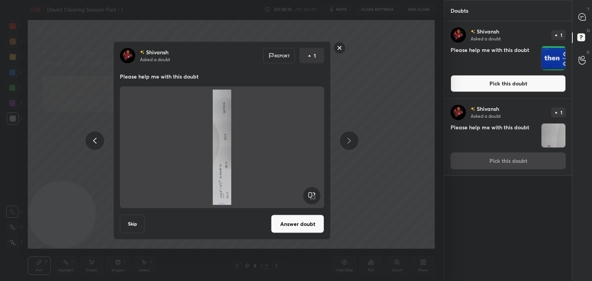
drag, startPoint x: 314, startPoint y: 194, endPoint x: 310, endPoint y: 199, distance: 6.1
click at [313, 194] on rect at bounding box center [311, 195] width 17 height 17
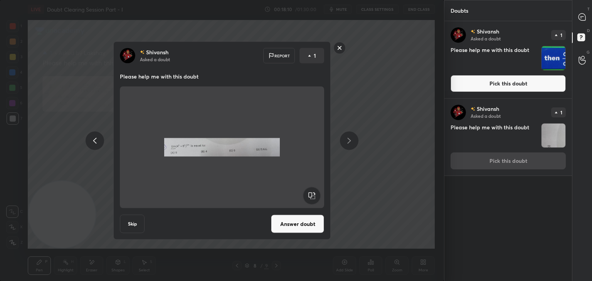
click at [302, 215] on button "Answer doubt" at bounding box center [297, 224] width 53 height 18
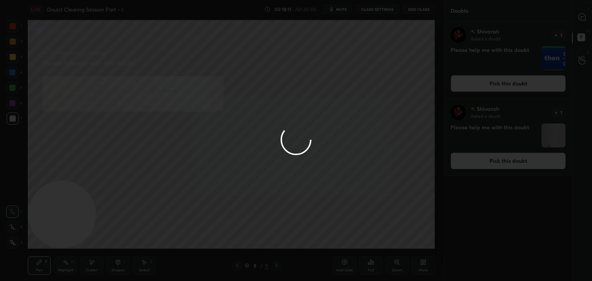
click at [490, 95] on div at bounding box center [296, 140] width 592 height 281
click at [490, 94] on div at bounding box center [296, 140] width 592 height 281
click at [493, 90] on div at bounding box center [296, 140] width 592 height 281
click at [493, 89] on div at bounding box center [296, 140] width 592 height 281
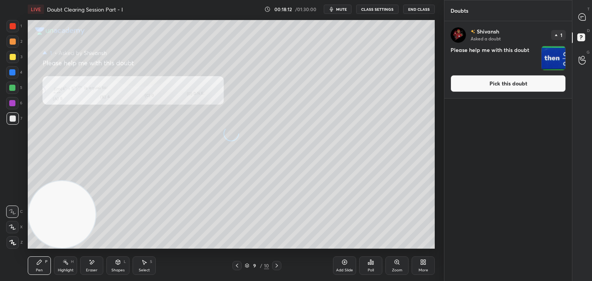
click at [495, 88] on button "Pick this doubt" at bounding box center [507, 83] width 115 height 17
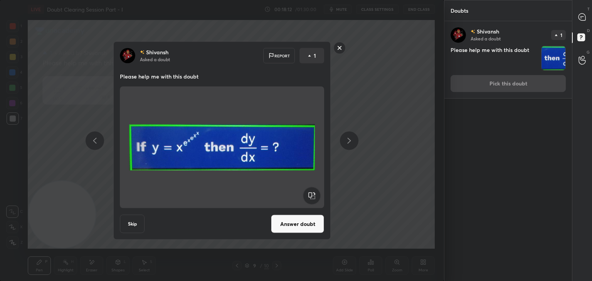
click at [495, 89] on div "[PERSON_NAME] Asked a doubt 1 Please help me with this doubt Pick this doubt" at bounding box center [508, 59] width 128 height 77
click at [285, 228] on button "Answer doubt" at bounding box center [297, 224] width 53 height 18
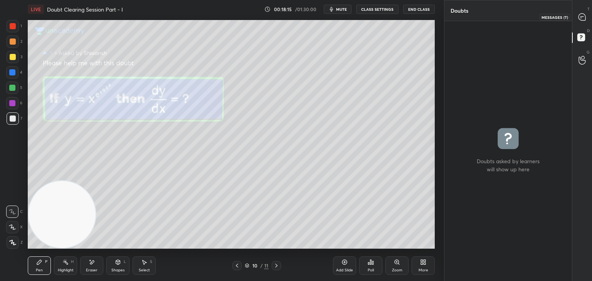
click at [576, 20] on div at bounding box center [581, 17] width 15 height 14
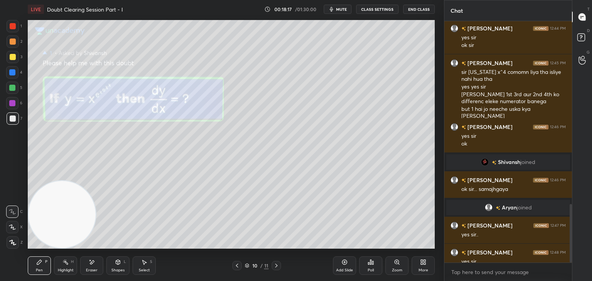
scroll to position [758, 0]
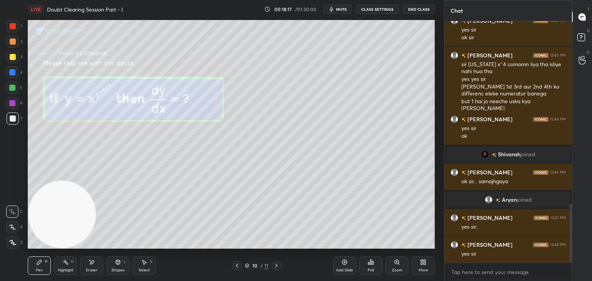
drag, startPoint x: 570, startPoint y: 207, endPoint x: 568, endPoint y: 235, distance: 27.8
click at [570, 235] on div at bounding box center [570, 233] width 2 height 59
click at [240, 264] on div "10 / 11" at bounding box center [256, 265] width 49 height 9
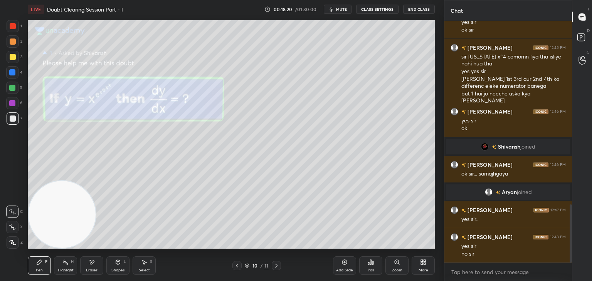
click at [236, 263] on icon at bounding box center [237, 266] width 6 height 6
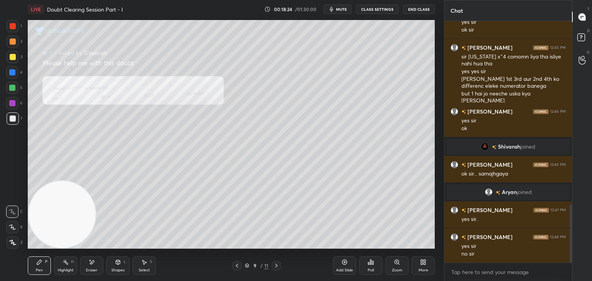
click at [394, 264] on div "Zoom" at bounding box center [396, 266] width 23 height 18
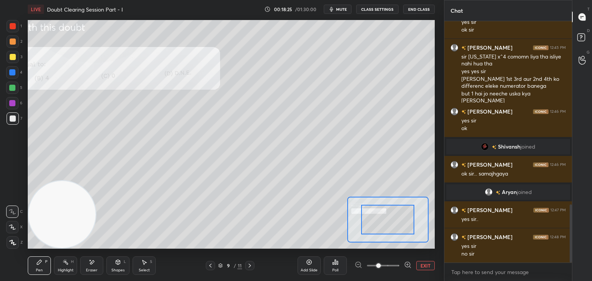
click at [390, 263] on span at bounding box center [383, 266] width 32 height 12
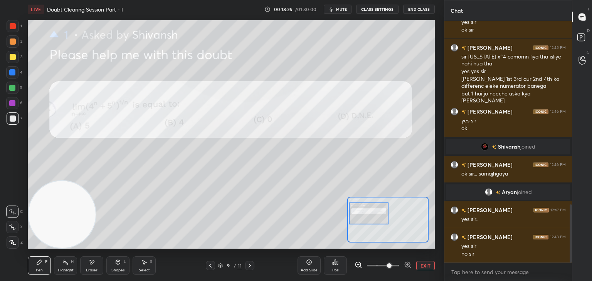
scroll to position [799, 0]
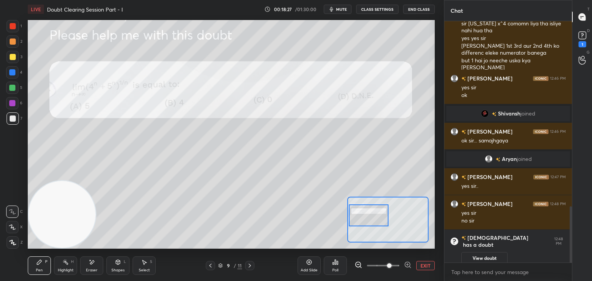
drag, startPoint x: 388, startPoint y: 215, endPoint x: 378, endPoint y: 221, distance: 11.8
click at [376, 212] on div at bounding box center [369, 216] width 40 height 22
click at [423, 265] on button "EXIT" at bounding box center [425, 265] width 18 height 9
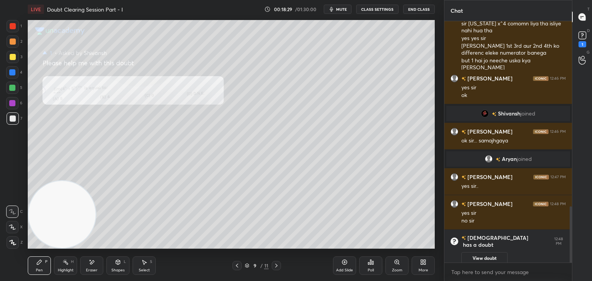
click at [275, 266] on icon at bounding box center [276, 266] width 6 height 6
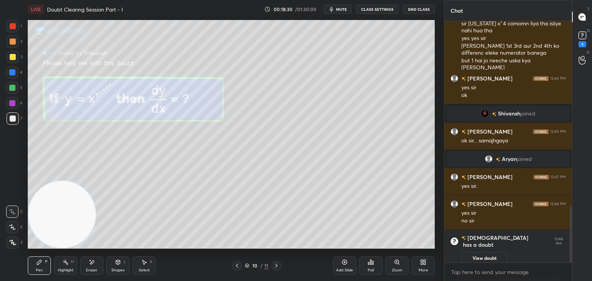
click at [494, 252] on button "View doubt" at bounding box center [484, 258] width 46 height 12
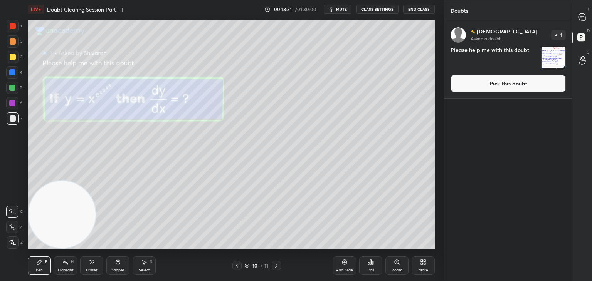
click at [482, 87] on button "Pick this doubt" at bounding box center [507, 83] width 115 height 17
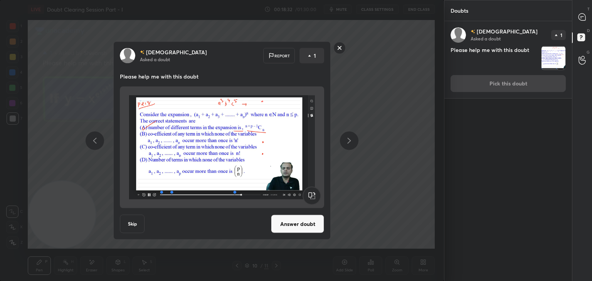
click at [300, 225] on button "Answer doubt" at bounding box center [297, 224] width 53 height 18
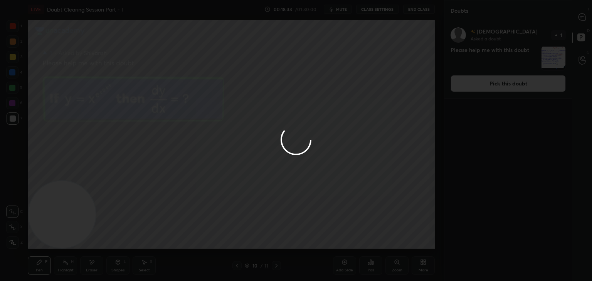
click at [579, 25] on div at bounding box center [296, 140] width 592 height 281
click at [579, 22] on div at bounding box center [296, 140] width 592 height 281
click at [584, 22] on div at bounding box center [296, 140] width 592 height 281
click at [583, 22] on div at bounding box center [296, 140] width 592 height 281
click at [582, 20] on div at bounding box center [296, 140] width 592 height 281
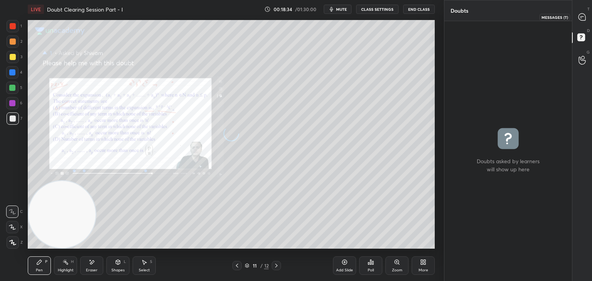
click at [582, 20] on icon at bounding box center [581, 16] width 7 height 7
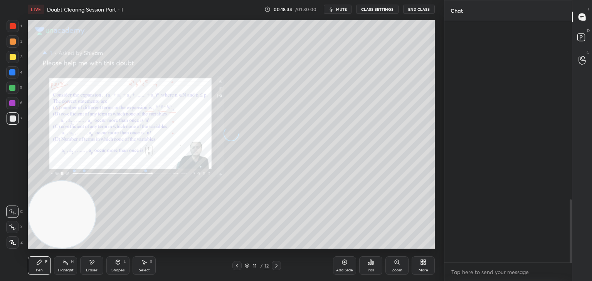
click at [582, 19] on icon at bounding box center [581, 16] width 7 height 7
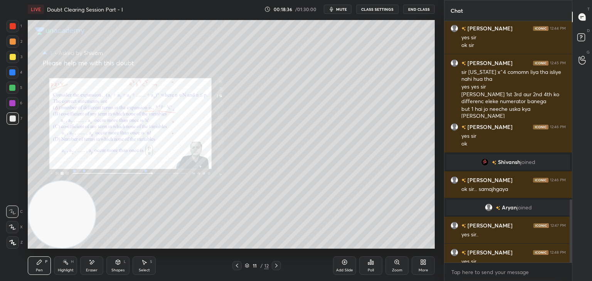
scroll to position [774, 0]
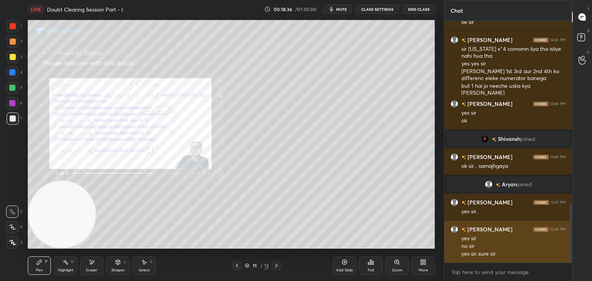
drag, startPoint x: 569, startPoint y: 201, endPoint x: 563, endPoint y: 253, distance: 52.4
click at [566, 252] on div "[PERSON_NAME] 12:42 PM thank you sir sir 2 integration ke bhi hai.. puchlu [PER…" at bounding box center [508, 142] width 128 height 242
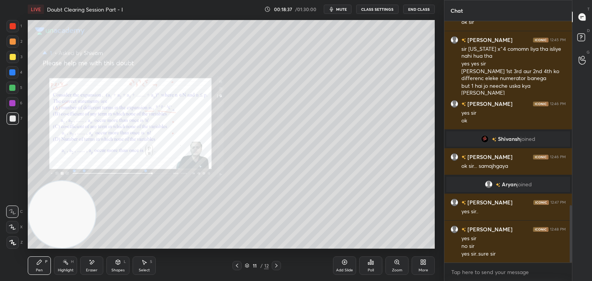
click at [237, 265] on icon at bounding box center [237, 266] width 6 height 6
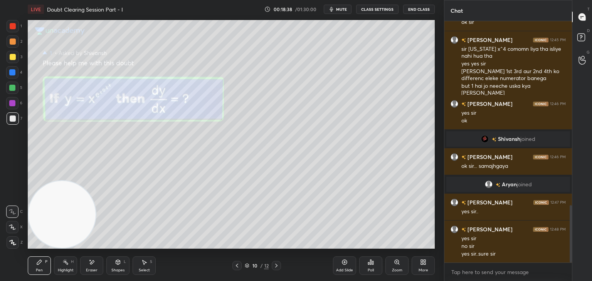
click at [236, 265] on icon at bounding box center [237, 266] width 6 height 6
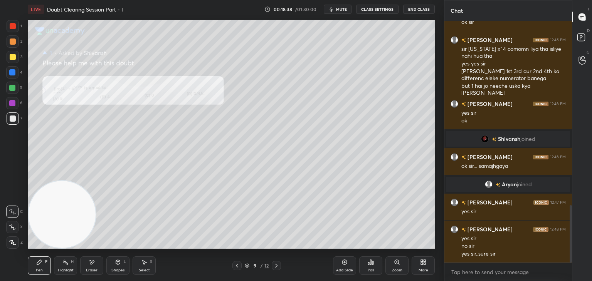
scroll to position [781, 0]
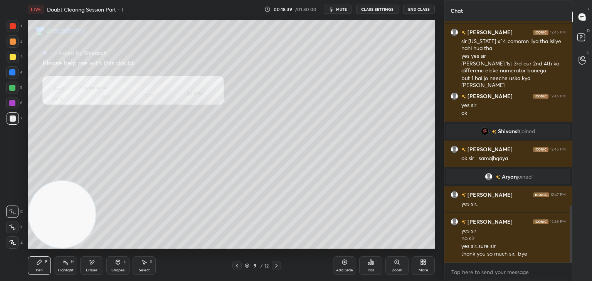
click at [394, 263] on icon at bounding box center [397, 262] width 6 height 6
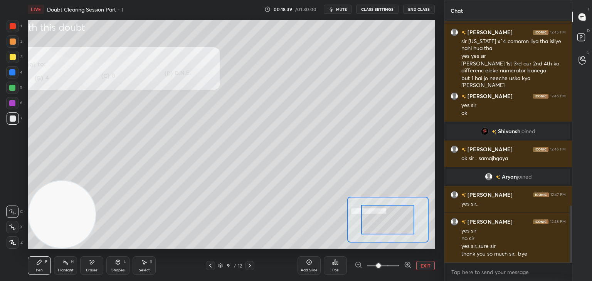
click at [389, 267] on span at bounding box center [383, 266] width 32 height 12
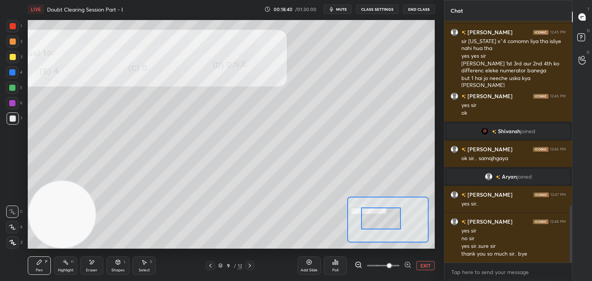
drag, startPoint x: 381, startPoint y: 216, endPoint x: 357, endPoint y: 215, distance: 23.9
click at [361, 213] on div at bounding box center [381, 219] width 40 height 22
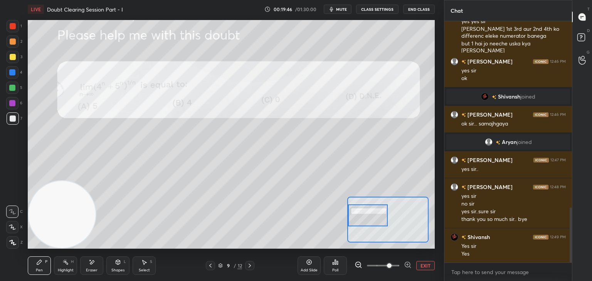
scroll to position [824, 0]
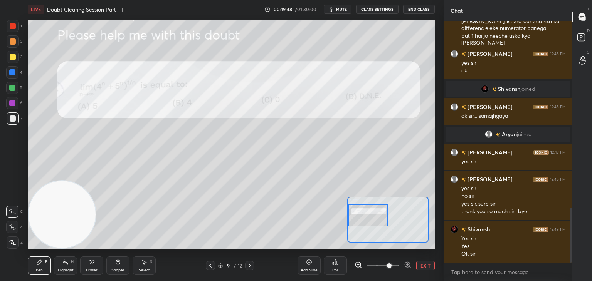
click at [247, 262] on div "Pen P Highlight H Eraser Shapes L Select S 9 / 12 Add Slide Poll EXIT" at bounding box center [231, 265] width 407 height 31
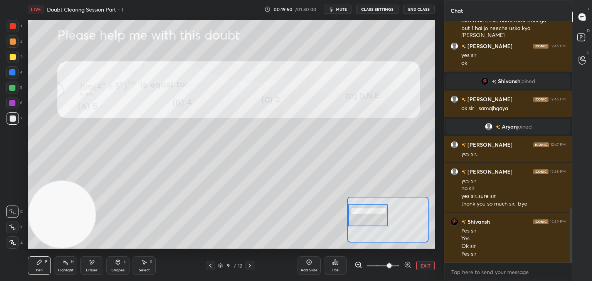
click at [426, 265] on button "EXIT" at bounding box center [425, 265] width 18 height 9
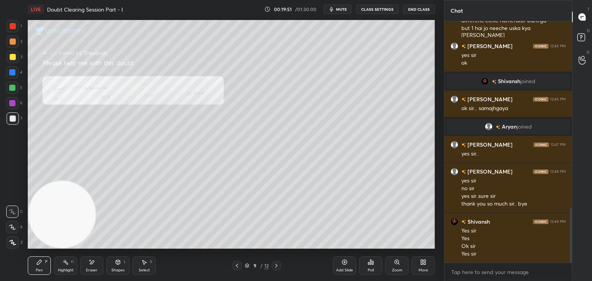
click at [275, 264] on icon at bounding box center [276, 266] width 2 height 4
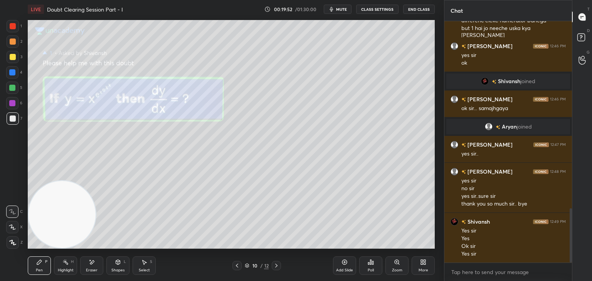
click at [397, 265] on icon at bounding box center [397, 262] width 6 height 6
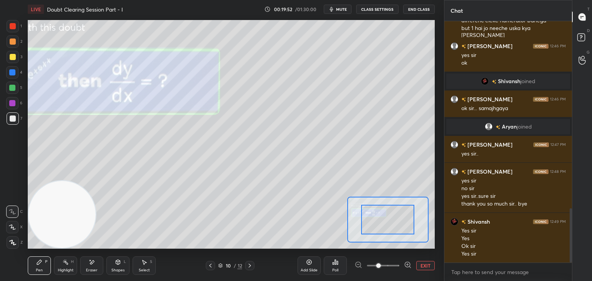
click at [398, 265] on div at bounding box center [382, 265] width 57 height 9
click at [396, 261] on span at bounding box center [383, 266] width 32 height 12
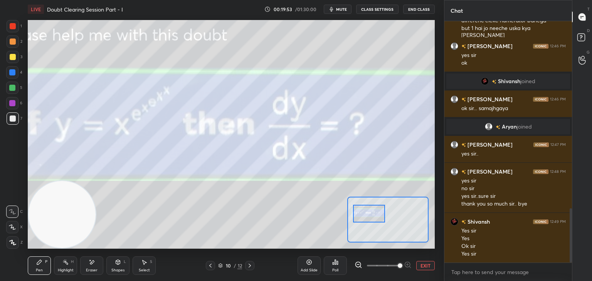
drag, startPoint x: 386, startPoint y: 221, endPoint x: 351, endPoint y: 205, distance: 38.4
click at [353, 205] on div at bounding box center [369, 214] width 32 height 18
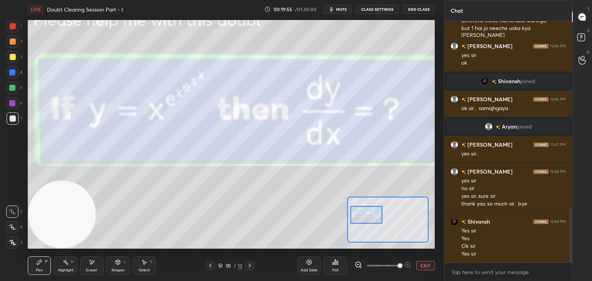
drag, startPoint x: 376, startPoint y: 212, endPoint x: 376, endPoint y: 221, distance: 8.9
click at [376, 221] on div at bounding box center [366, 215] width 32 height 18
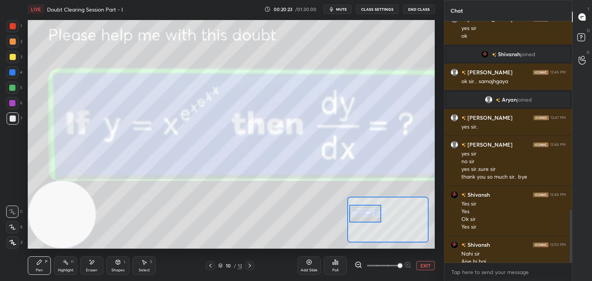
scroll to position [866, 0]
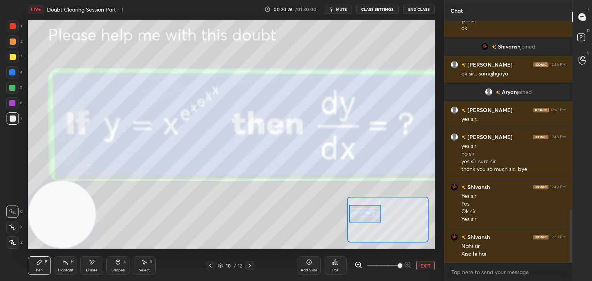
click at [429, 263] on button "EXIT" at bounding box center [425, 265] width 18 height 9
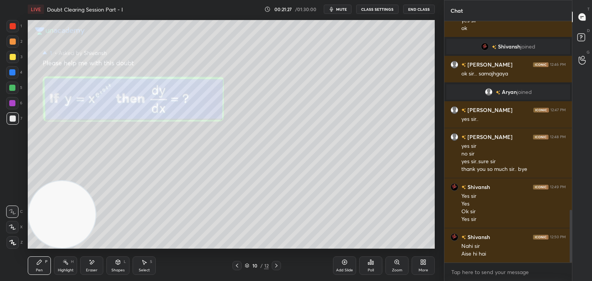
scroll to position [893, 0]
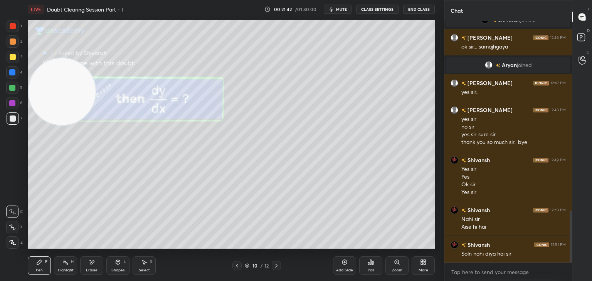
drag, startPoint x: 63, startPoint y: 210, endPoint x: 15, endPoint y: 45, distance: 171.7
click at [15, 44] on div "1 2 3 4 5 6 7 C X Z E E Erase all H H LIVE Doubt Clearing Session Part - I 00:2…" at bounding box center [219, 140] width 438 height 281
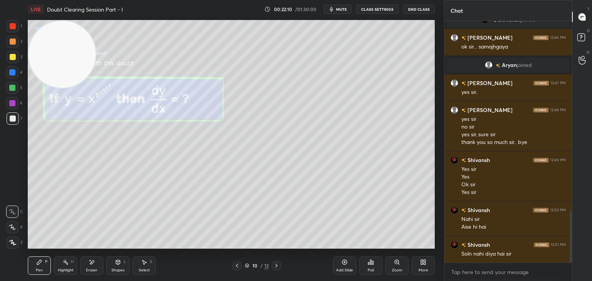
click at [394, 260] on div "Zoom" at bounding box center [396, 266] width 23 height 18
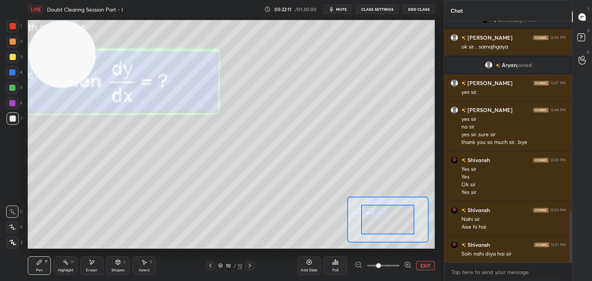
click at [390, 263] on span at bounding box center [383, 266] width 32 height 12
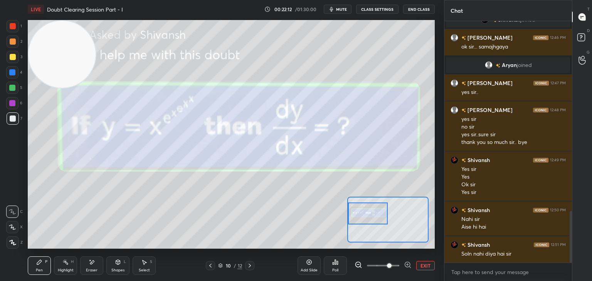
drag, startPoint x: 396, startPoint y: 216, endPoint x: 367, endPoint y: 206, distance: 31.1
click at [368, 210] on div at bounding box center [368, 214] width 40 height 22
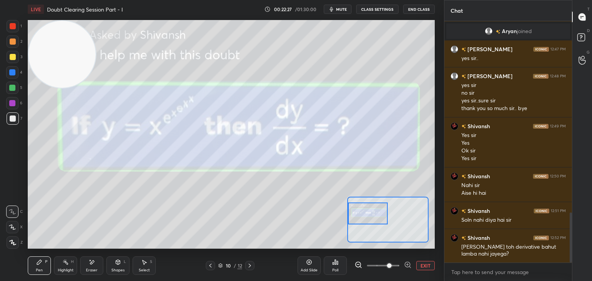
scroll to position [935, 0]
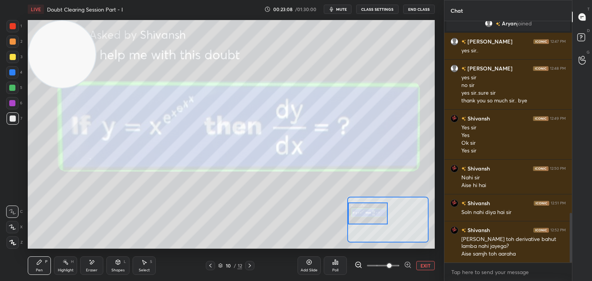
click at [433, 264] on button "EXIT" at bounding box center [425, 265] width 18 height 9
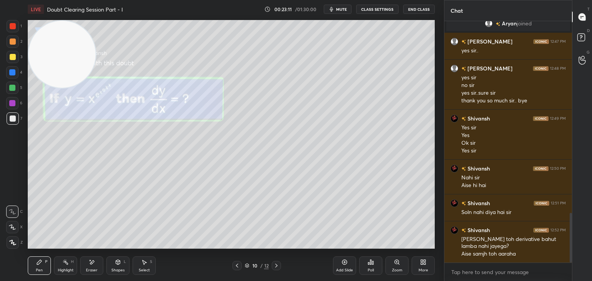
click at [94, 262] on div "Eraser" at bounding box center [91, 266] width 23 height 18
drag, startPoint x: 17, startPoint y: 242, endPoint x: 20, endPoint y: 238, distance: 5.4
click at [17, 241] on span "Erase all" at bounding box center [13, 242] width 12 height 5
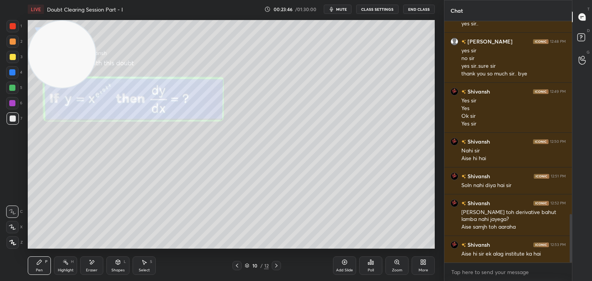
click at [393, 261] on div "Zoom" at bounding box center [396, 266] width 23 height 18
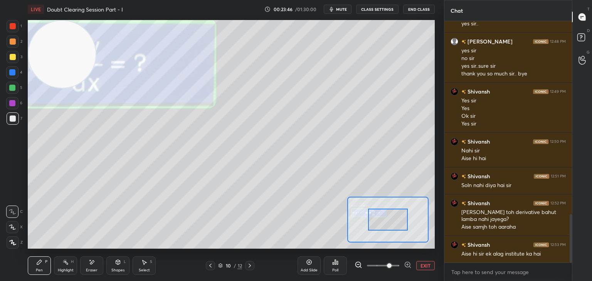
click at [391, 263] on span at bounding box center [383, 266] width 32 height 12
click at [391, 264] on span at bounding box center [389, 265] width 5 height 5
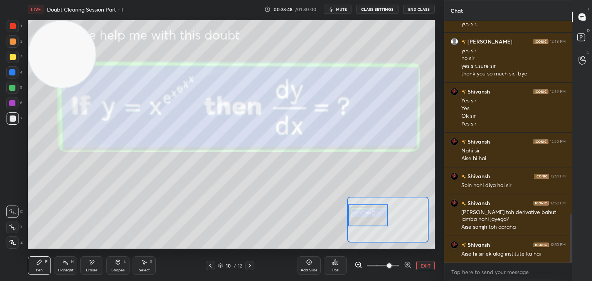
drag, startPoint x: 375, startPoint y: 215, endPoint x: 350, endPoint y: 211, distance: 25.7
click at [350, 211] on div at bounding box center [368, 216] width 40 height 22
click at [421, 263] on button "EXIT" at bounding box center [425, 265] width 18 height 9
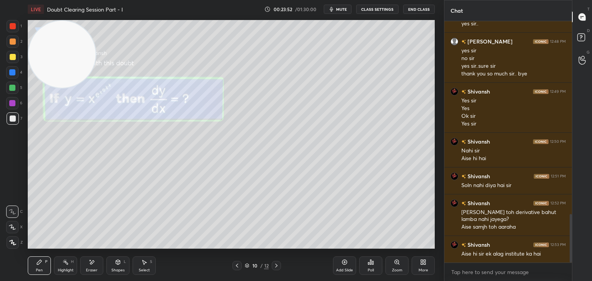
click at [276, 268] on icon at bounding box center [276, 266] width 6 height 6
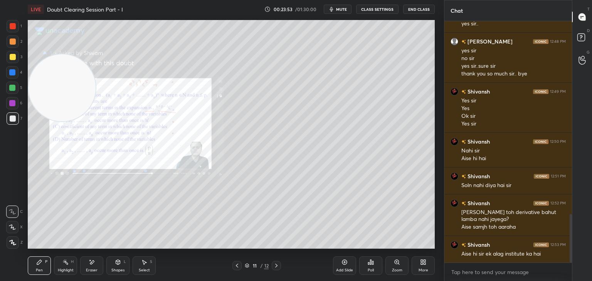
drag, startPoint x: 61, startPoint y: 85, endPoint x: 14, endPoint y: 299, distance: 218.9
click at [14, 0] on html "1 2 3 4 5 6 7 C X Z E E Erase all H H LIVE Doubt Clearing Session Part - I 00:2…" at bounding box center [296, 0] width 592 height 0
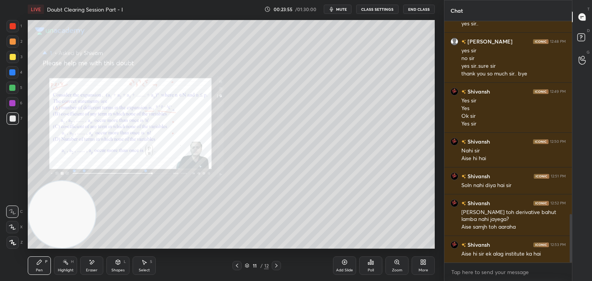
drag, startPoint x: 237, startPoint y: 265, endPoint x: 240, endPoint y: 262, distance: 4.6
click at [238, 265] on icon at bounding box center [237, 266] width 6 height 6
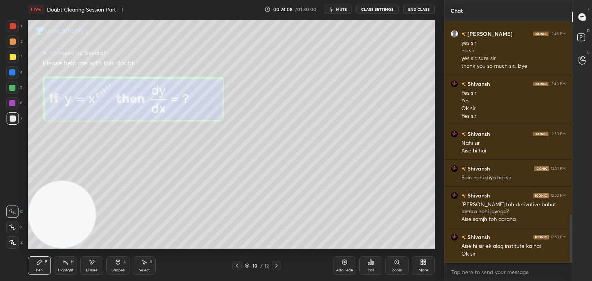
scroll to position [996, 0]
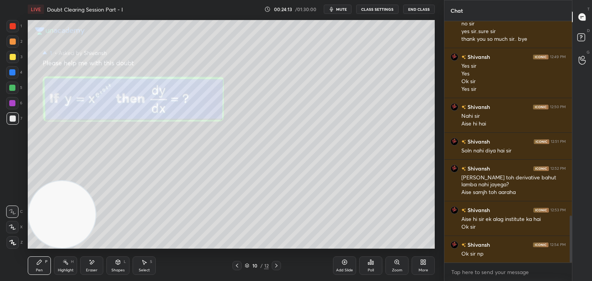
click at [274, 267] on icon at bounding box center [276, 266] width 6 height 6
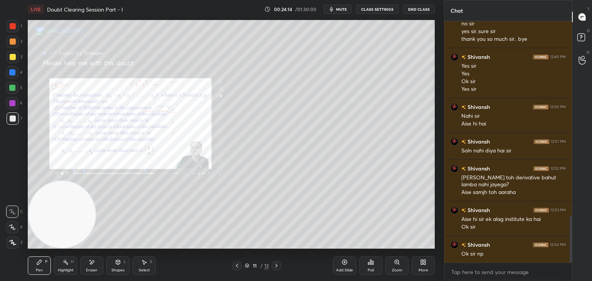
click at [395, 264] on icon at bounding box center [397, 262] width 6 height 6
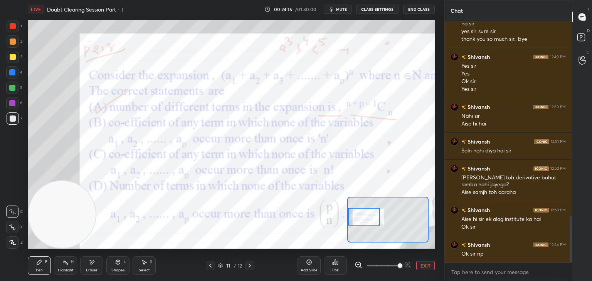
drag, startPoint x: 389, startPoint y: 226, endPoint x: 356, endPoint y: 222, distance: 33.4
click at [358, 223] on div at bounding box center [364, 217] width 32 height 18
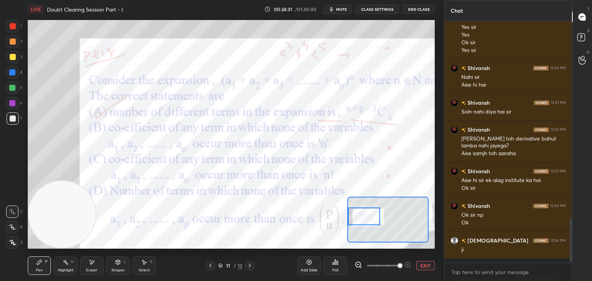
scroll to position [239, 125]
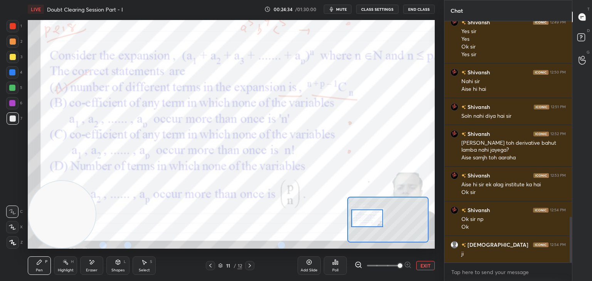
drag, startPoint x: 377, startPoint y: 223, endPoint x: 381, endPoint y: 226, distance: 4.6
click at [381, 226] on div at bounding box center [367, 219] width 32 height 18
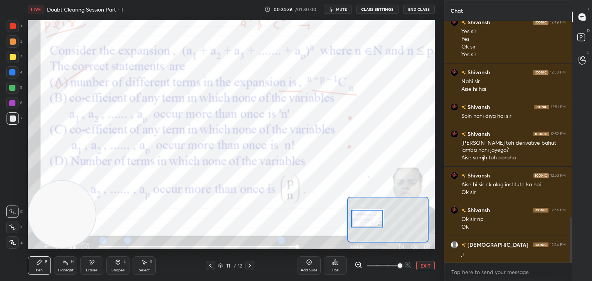
click at [12, 26] on div at bounding box center [13, 26] width 6 height 6
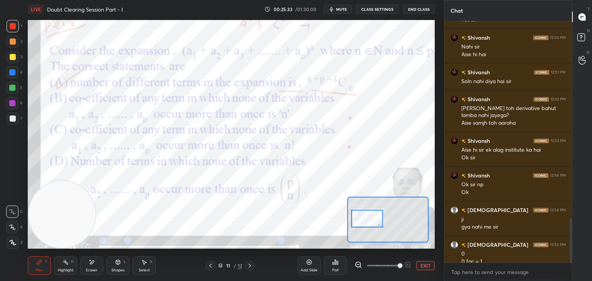
scroll to position [1073, 0]
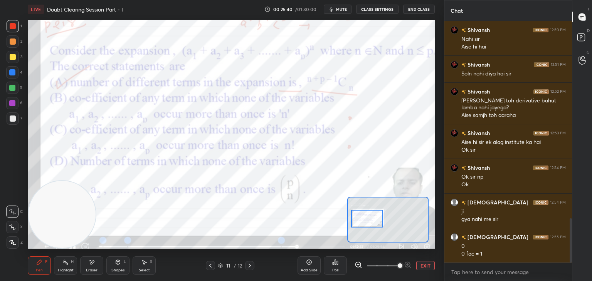
click at [89, 264] on icon at bounding box center [92, 262] width 6 height 7
click at [44, 264] on div "Pen P" at bounding box center [39, 266] width 23 height 18
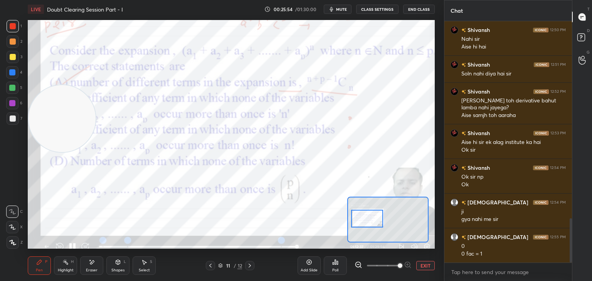
drag, startPoint x: 67, startPoint y: 196, endPoint x: 52, endPoint y: 61, distance: 136.0
click at [52, 85] on video at bounding box center [62, 118] width 67 height 67
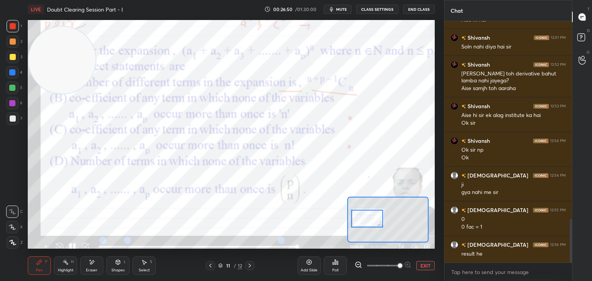
scroll to position [1108, 0]
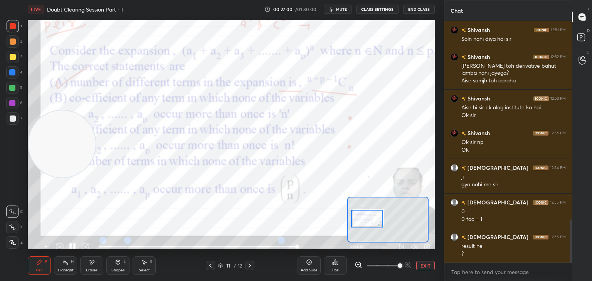
drag, startPoint x: 40, startPoint y: 92, endPoint x: 0, endPoint y: 277, distance: 189.6
click at [1, 277] on div "1 2 3 4 5 6 7 C X Z E E Erase all H H LIVE Doubt Clearing Session Part - I 00:2…" at bounding box center [219, 140] width 438 height 281
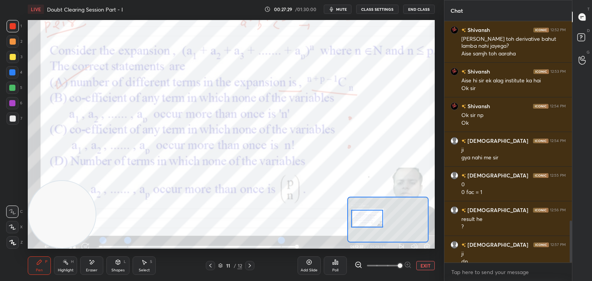
scroll to position [1143, 0]
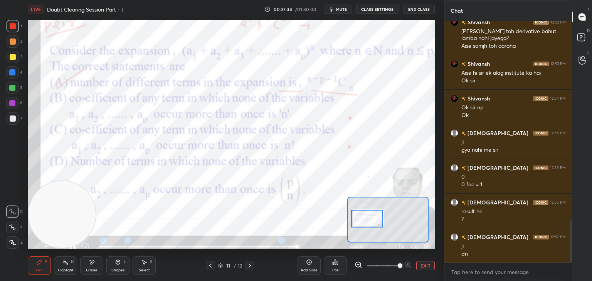
click at [422, 262] on button "EXIT" at bounding box center [425, 265] width 18 height 9
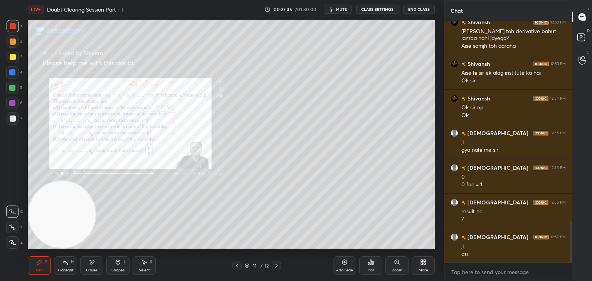
drag, startPoint x: 275, startPoint y: 266, endPoint x: 277, endPoint y: 258, distance: 8.2
click at [274, 265] on icon at bounding box center [276, 266] width 6 height 6
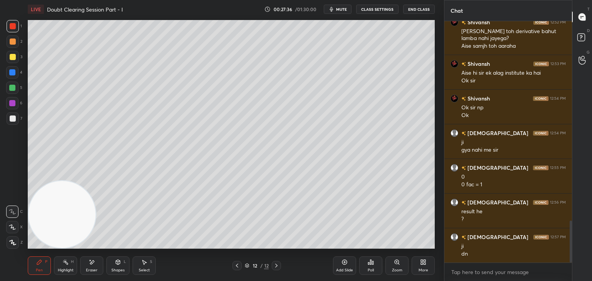
click at [337, 9] on button "mute" at bounding box center [338, 9] width 28 height 9
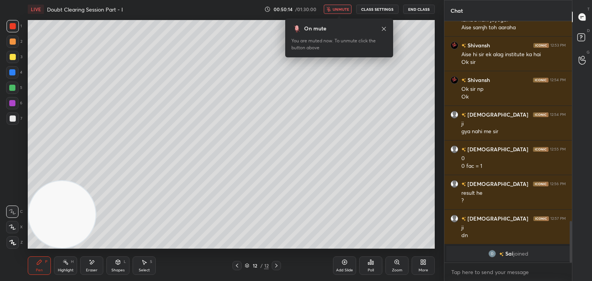
scroll to position [1170, 0]
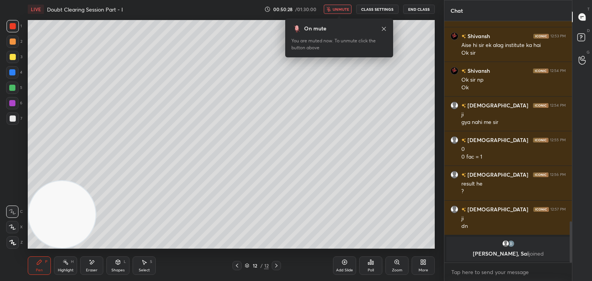
click at [388, 29] on div "On mute You are muted now. To unmute click the button above" at bounding box center [339, 37] width 108 height 39
click at [382, 29] on icon at bounding box center [384, 29] width 6 height 6
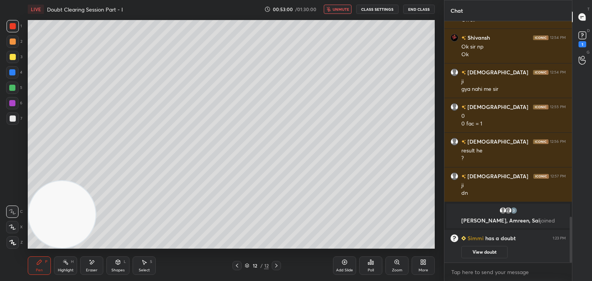
scroll to position [1032, 0]
click at [235, 267] on icon at bounding box center [237, 266] width 6 height 6
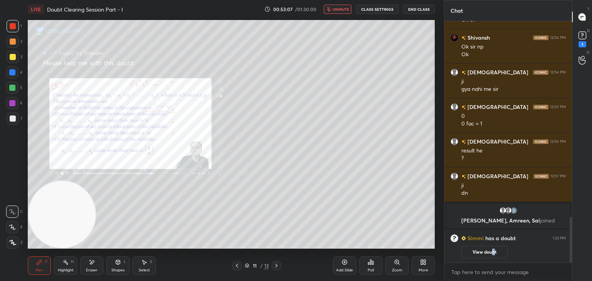
drag, startPoint x: 493, startPoint y: 255, endPoint x: 490, endPoint y: 252, distance: 4.2
click at [492, 254] on button "View doubt" at bounding box center [484, 252] width 46 height 12
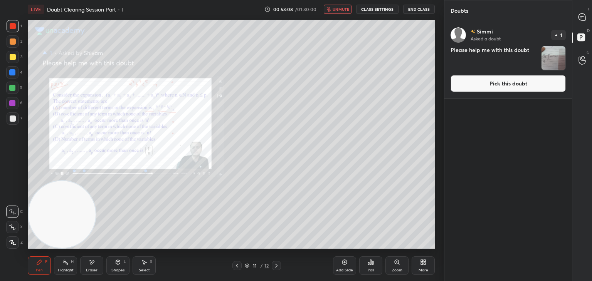
drag, startPoint x: 486, startPoint y: 90, endPoint x: 484, endPoint y: 86, distance: 4.2
click at [486, 88] on button "Pick this doubt" at bounding box center [507, 83] width 115 height 17
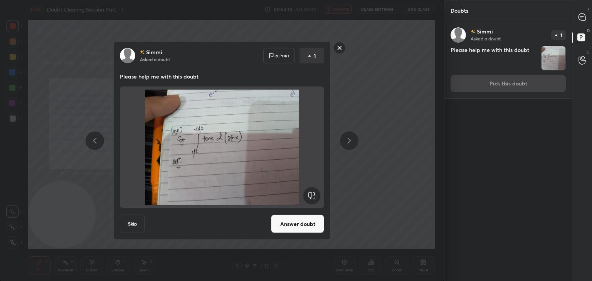
click at [282, 218] on button "Answer doubt" at bounding box center [297, 224] width 53 height 18
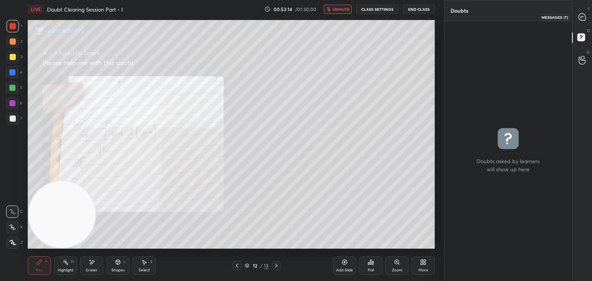
drag, startPoint x: 581, startPoint y: 18, endPoint x: 562, endPoint y: 14, distance: 19.3
click at [580, 17] on icon at bounding box center [581, 16] width 7 height 7
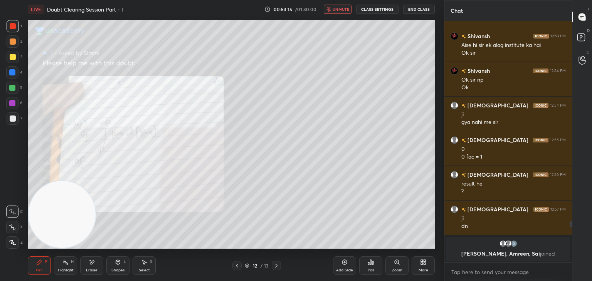
scroll to position [239, 125]
click at [344, 9] on span "unmute" at bounding box center [340, 9] width 17 height 5
click at [398, 265] on div "Zoom" at bounding box center [396, 266] width 23 height 18
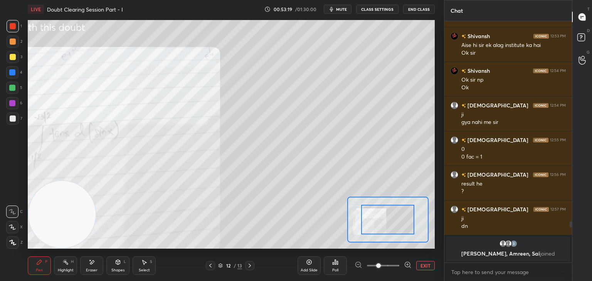
drag, startPoint x: 387, startPoint y: 268, endPoint x: 388, endPoint y: 264, distance: 4.5
click at [387, 267] on span at bounding box center [383, 266] width 32 height 12
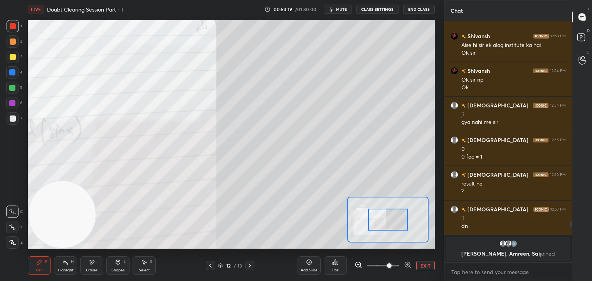
click at [378, 226] on div at bounding box center [387, 220] width 81 height 46
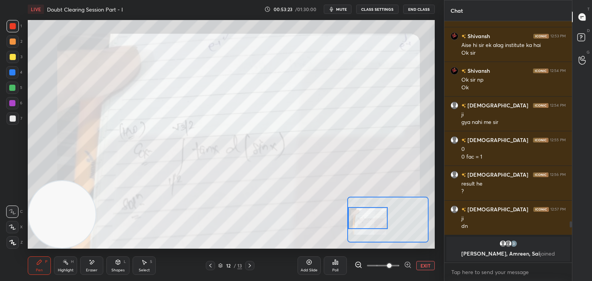
drag, startPoint x: 380, startPoint y: 225, endPoint x: 348, endPoint y: 213, distance: 34.6
click at [351, 215] on div at bounding box center [368, 218] width 40 height 22
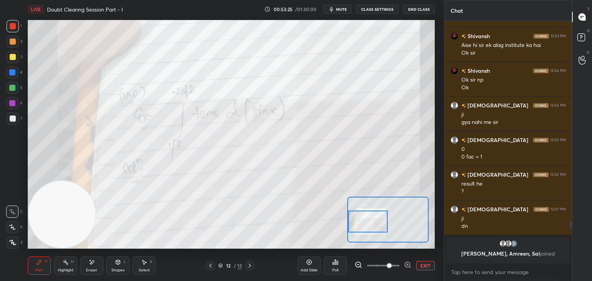
drag, startPoint x: 370, startPoint y: 218, endPoint x: 362, endPoint y: 214, distance: 8.6
click at [367, 223] on div at bounding box center [368, 222] width 40 height 22
click at [13, 56] on div at bounding box center [13, 57] width 6 height 6
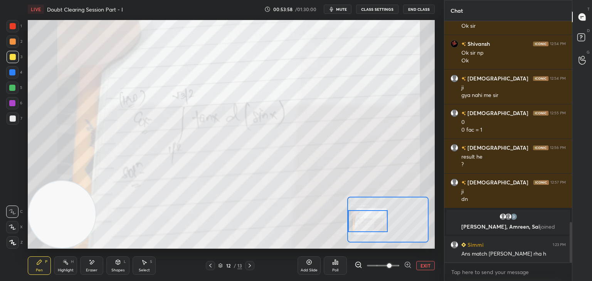
scroll to position [1205, 0]
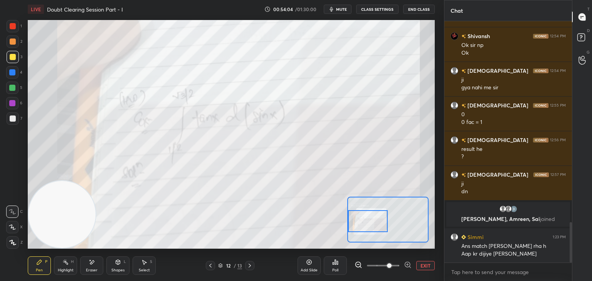
click at [423, 264] on button "EXIT" at bounding box center [425, 265] width 18 height 9
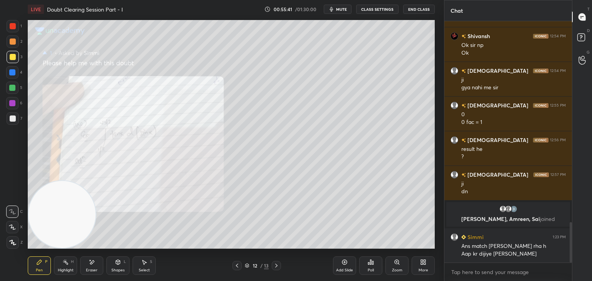
drag, startPoint x: 96, startPoint y: 262, endPoint x: 92, endPoint y: 264, distance: 4.3
click at [93, 264] on div "Eraser" at bounding box center [91, 266] width 23 height 18
click at [12, 241] on div "Erase all" at bounding box center [12, 243] width 12 height 12
drag, startPoint x: 92, startPoint y: 265, endPoint x: 77, endPoint y: 259, distance: 16.6
click at [92, 265] on icon at bounding box center [92, 262] width 6 height 7
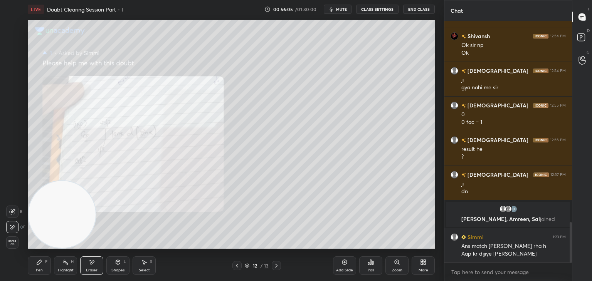
click at [12, 242] on span "Erase all" at bounding box center [13, 242] width 12 height 5
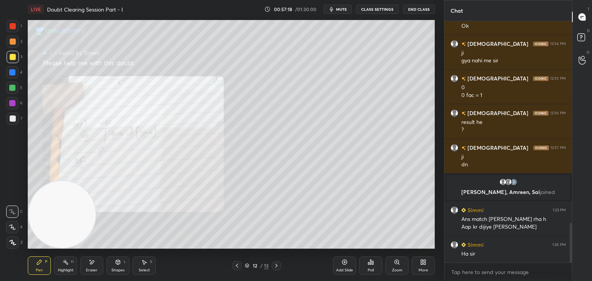
click at [93, 265] on div "Eraser" at bounding box center [91, 266] width 23 height 18
click at [10, 250] on div "1 2 3 4 5 6 7 C X Z E E Erase all H H LIVE Doubt Clearing Session Part - I 00:5…" at bounding box center [219, 140] width 438 height 281
drag, startPoint x: 10, startPoint y: 235, endPoint x: 14, endPoint y: 230, distance: 6.1
click at [10, 235] on div "Erase all" at bounding box center [13, 240] width 14 height 15
click at [10, 243] on icon at bounding box center [12, 242] width 7 height 5
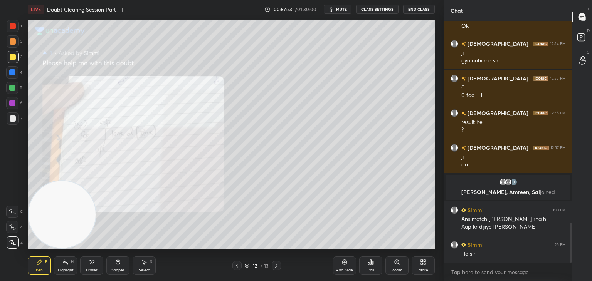
click at [90, 269] on div "Eraser" at bounding box center [92, 271] width 12 height 4
drag, startPoint x: 14, startPoint y: 244, endPoint x: 29, endPoint y: 225, distance: 23.9
click at [14, 244] on span "Erase all" at bounding box center [13, 242] width 12 height 5
click at [11, 227] on icon at bounding box center [12, 227] width 7 height 5
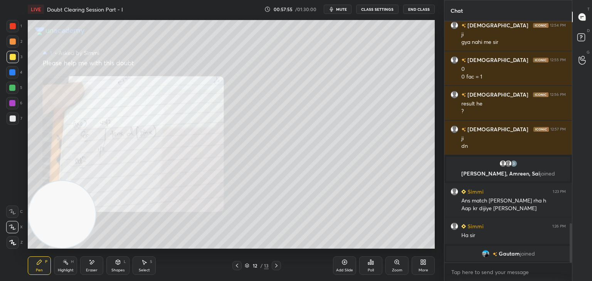
click at [487, 254] on img "grid" at bounding box center [486, 254] width 8 height 8
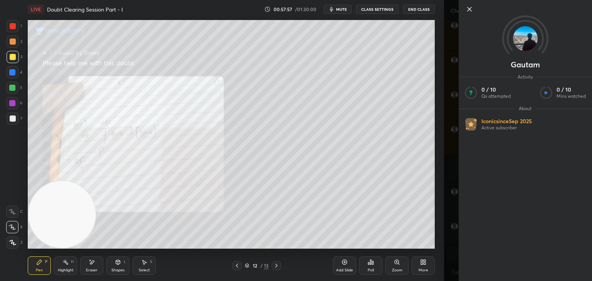
click at [470, 8] on icon at bounding box center [469, 9] width 4 height 4
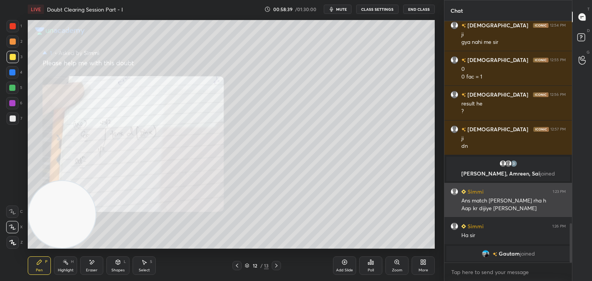
scroll to position [999, 0]
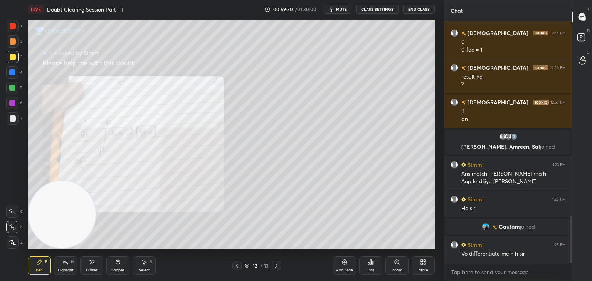
click at [94, 258] on div "Eraser" at bounding box center [91, 266] width 23 height 18
click at [37, 267] on div "Pen P" at bounding box center [39, 266] width 23 height 18
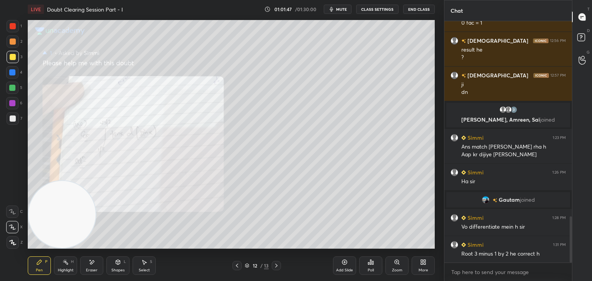
click at [341, 7] on span "mute" at bounding box center [341, 9] width 11 height 5
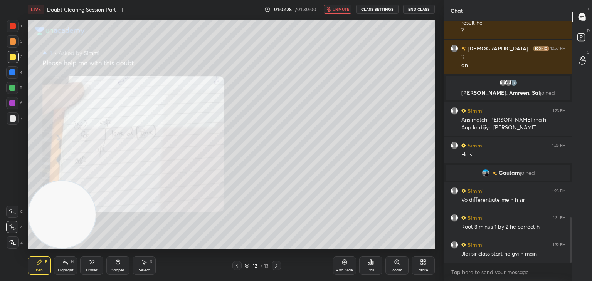
click at [345, 8] on span "unmute" at bounding box center [340, 9] width 17 height 5
drag, startPoint x: 95, startPoint y: 261, endPoint x: 92, endPoint y: 256, distance: 5.4
click at [91, 262] on div "Eraser" at bounding box center [91, 266] width 23 height 18
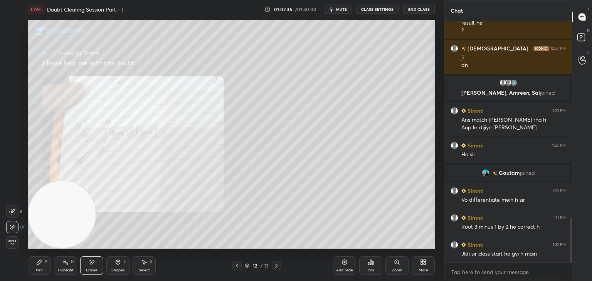
click at [16, 241] on span "Erase all" at bounding box center [13, 242] width 12 height 5
click at [342, 8] on span "mute" at bounding box center [341, 9] width 11 height 5
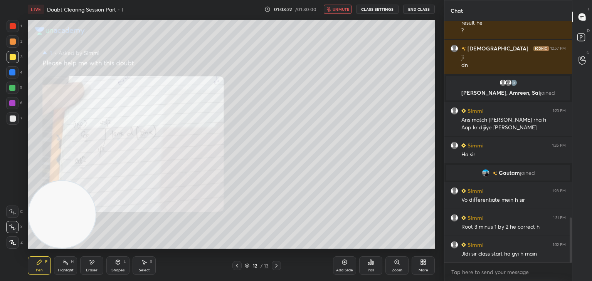
drag, startPoint x: 344, startPoint y: 6, endPoint x: 329, endPoint y: 18, distance: 18.9
click at [344, 6] on button "unmute" at bounding box center [338, 9] width 28 height 9
drag, startPoint x: 90, startPoint y: 262, endPoint x: 103, endPoint y: 251, distance: 16.7
click at [89, 263] on icon at bounding box center [92, 262] width 6 height 7
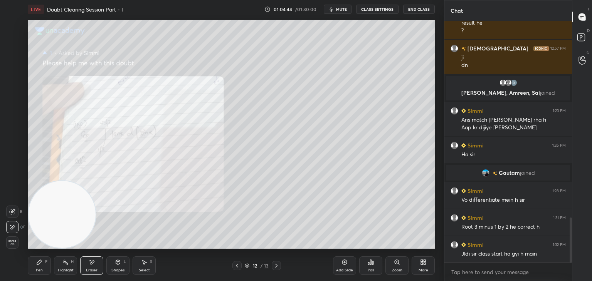
click at [39, 262] on icon at bounding box center [39, 262] width 6 height 6
drag, startPoint x: 346, startPoint y: 262, endPoint x: 339, endPoint y: 246, distance: 17.6
click at [346, 262] on icon at bounding box center [344, 262] width 6 height 6
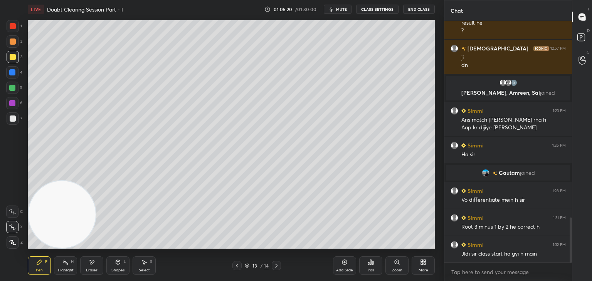
click at [18, 115] on div "7" at bounding box center [15, 118] width 16 height 12
click at [236, 265] on icon at bounding box center [237, 266] width 6 height 6
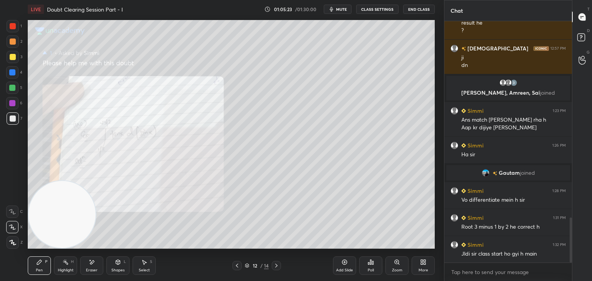
drag, startPoint x: 279, startPoint y: 264, endPoint x: 274, endPoint y: 250, distance: 15.0
click at [279, 264] on icon at bounding box center [276, 266] width 6 height 6
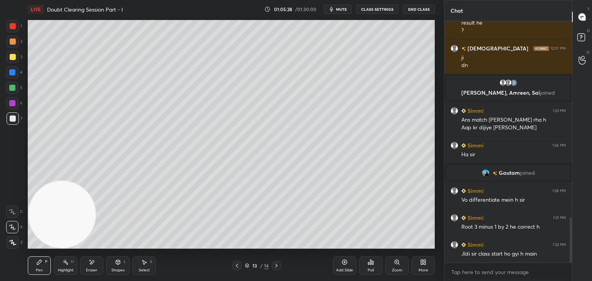
click at [236, 265] on icon at bounding box center [237, 266] width 6 height 6
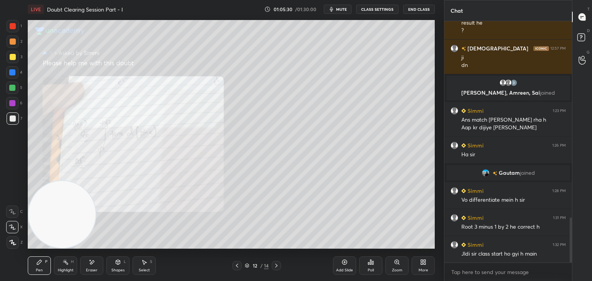
click at [274, 262] on div at bounding box center [276, 265] width 9 height 9
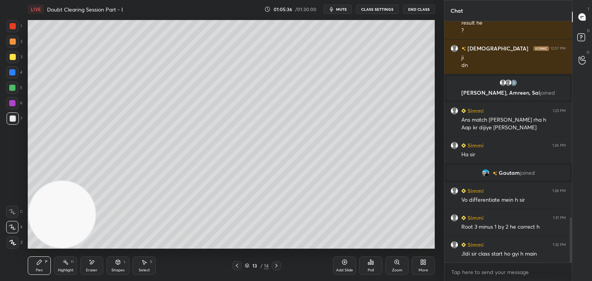
click at [233, 268] on div "13 / 14" at bounding box center [256, 265] width 153 height 9
drag, startPoint x: 234, startPoint y: 267, endPoint x: 247, endPoint y: 256, distance: 17.0
click at [234, 265] on icon at bounding box center [237, 266] width 6 height 6
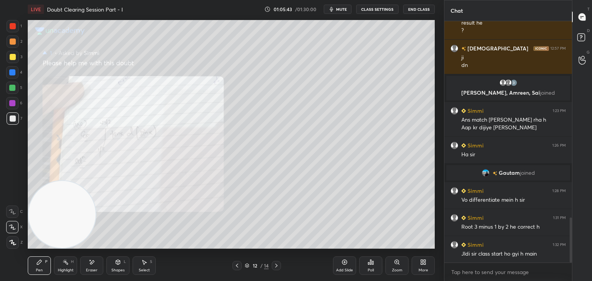
click at [275, 264] on icon at bounding box center [276, 266] width 6 height 6
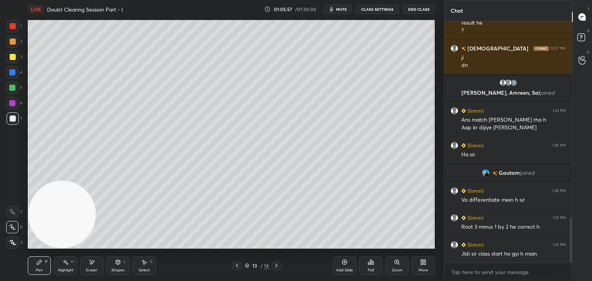
click at [238, 266] on icon at bounding box center [237, 266] width 6 height 6
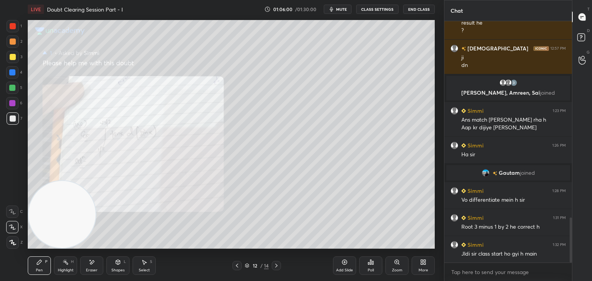
click at [274, 267] on icon at bounding box center [276, 266] width 6 height 6
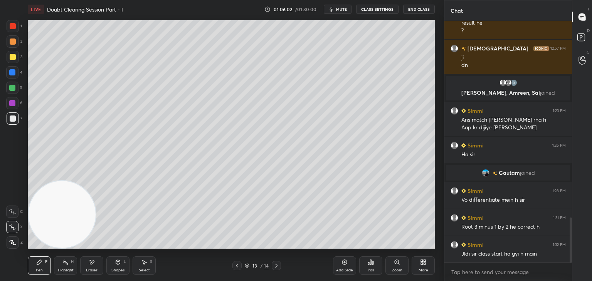
click at [99, 260] on div "Eraser" at bounding box center [91, 266] width 23 height 18
click at [44, 262] on div "Pen P" at bounding box center [39, 266] width 23 height 18
click at [238, 263] on div at bounding box center [236, 265] width 9 height 9
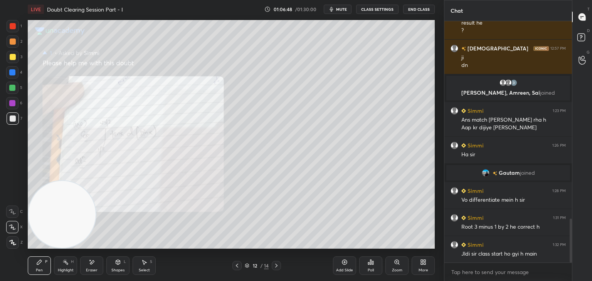
scroll to position [1086, 0]
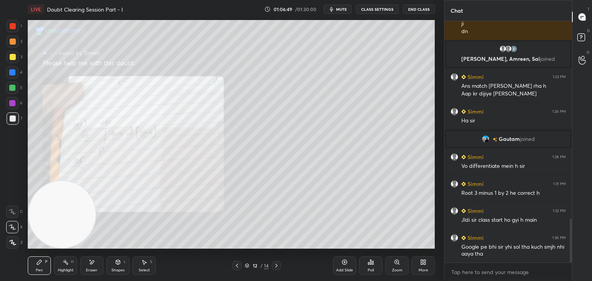
click at [278, 266] on icon at bounding box center [276, 266] width 6 height 6
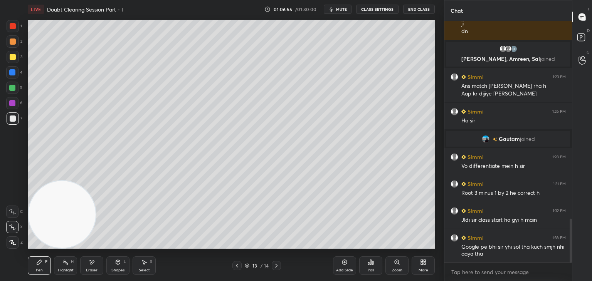
click at [237, 267] on icon at bounding box center [237, 266] width 6 height 6
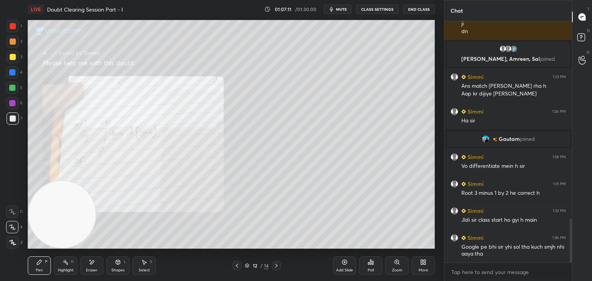
click at [276, 263] on icon at bounding box center [276, 266] width 6 height 6
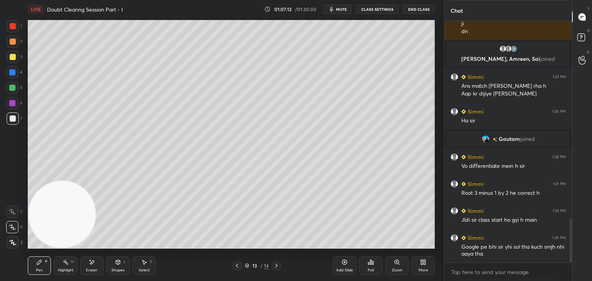
click at [97, 265] on div "Eraser" at bounding box center [91, 266] width 23 height 18
click at [38, 259] on div "Pen P" at bounding box center [39, 266] width 23 height 18
click at [88, 269] on div "Eraser" at bounding box center [92, 271] width 12 height 4
drag, startPoint x: 46, startPoint y: 263, endPoint x: 42, endPoint y: 246, distance: 17.4
click at [43, 263] on div "Pen P" at bounding box center [39, 266] width 23 height 18
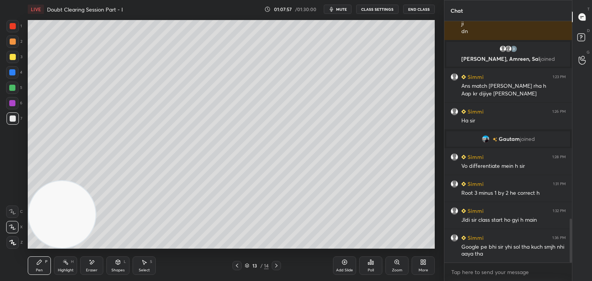
drag, startPoint x: 93, startPoint y: 259, endPoint x: 112, endPoint y: 253, distance: 19.7
click at [94, 260] on div "Eraser" at bounding box center [91, 266] width 23 height 18
drag, startPoint x: 45, startPoint y: 264, endPoint x: 62, endPoint y: 258, distance: 18.0
click at [46, 265] on div "Pen P" at bounding box center [39, 266] width 23 height 18
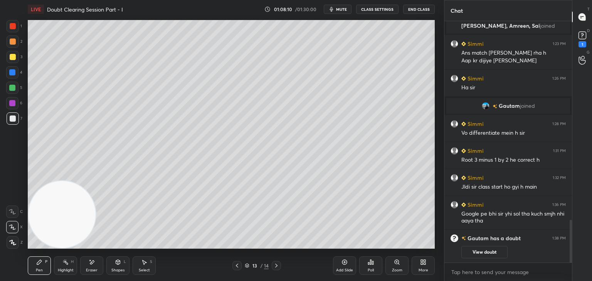
click at [236, 266] on icon at bounding box center [237, 266] width 6 height 6
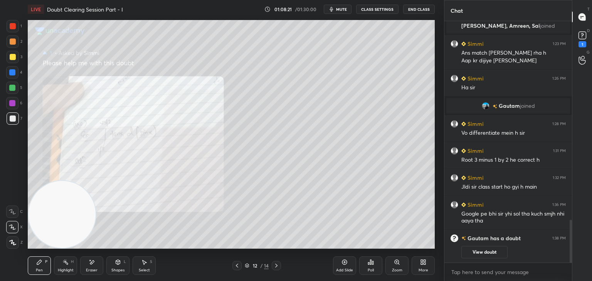
click at [69, 264] on div "Highlight H" at bounding box center [65, 266] width 23 height 18
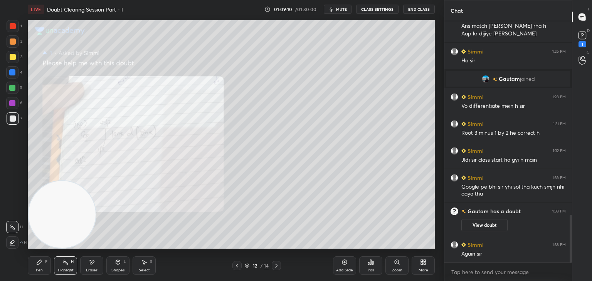
scroll to position [1007, 0]
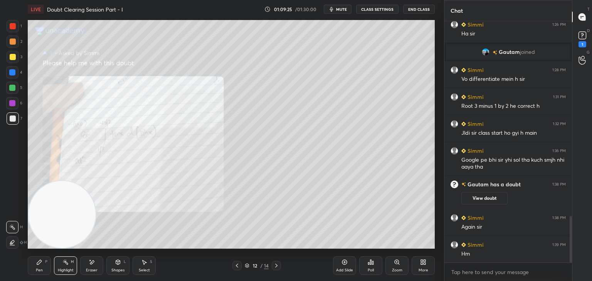
click at [91, 269] on div "Eraser" at bounding box center [92, 271] width 12 height 4
click at [45, 264] on div "P" at bounding box center [46, 262] width 2 height 4
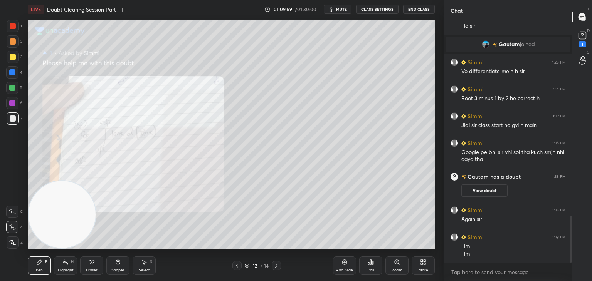
click at [273, 267] on icon at bounding box center [276, 266] width 6 height 6
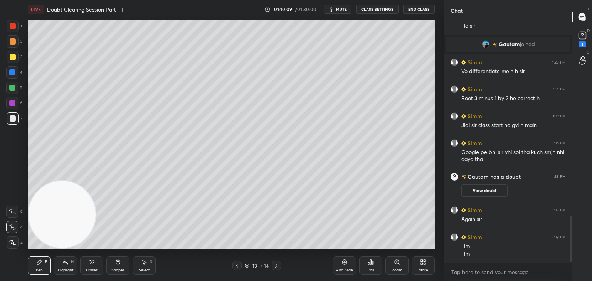
scroll to position [1042, 0]
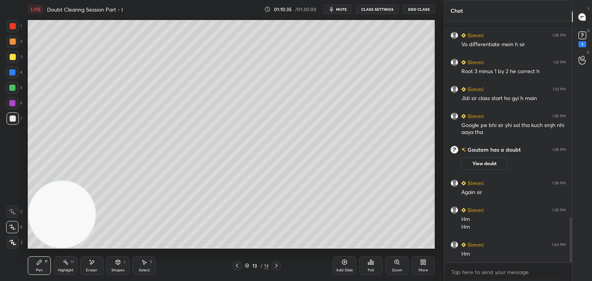
click at [581, 37] on rect at bounding box center [581, 35] width 7 height 7
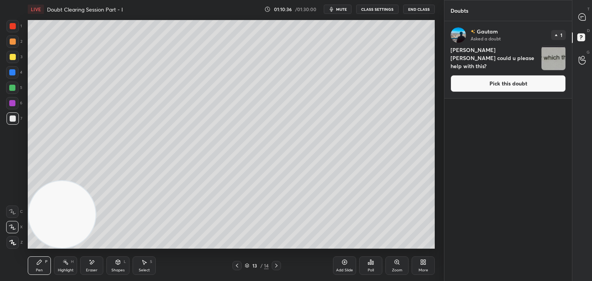
click at [524, 80] on button "Pick this doubt" at bounding box center [507, 83] width 115 height 17
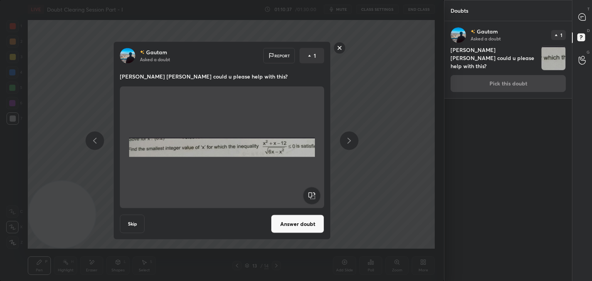
click at [302, 222] on button "Answer doubt" at bounding box center [297, 224] width 53 height 18
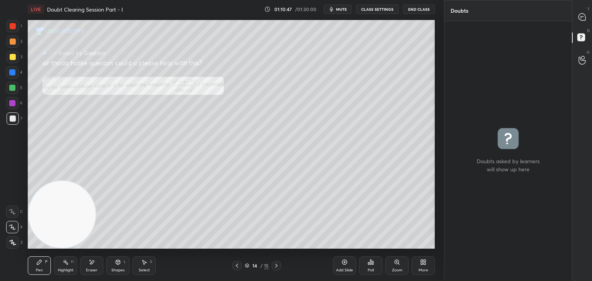
click at [578, 14] on icon at bounding box center [582, 17] width 8 height 8
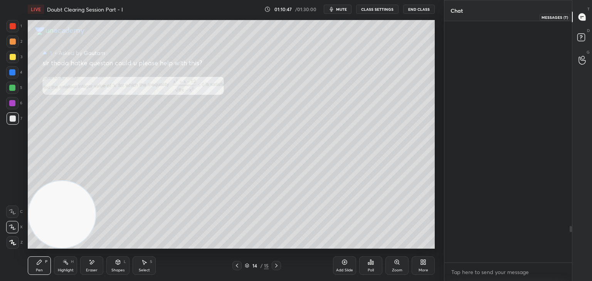
scroll to position [239, 125]
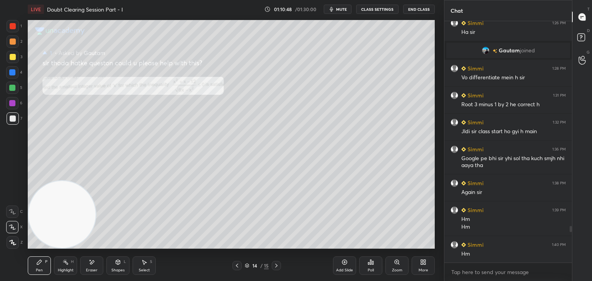
click at [394, 269] on div "Zoom" at bounding box center [397, 271] width 10 height 4
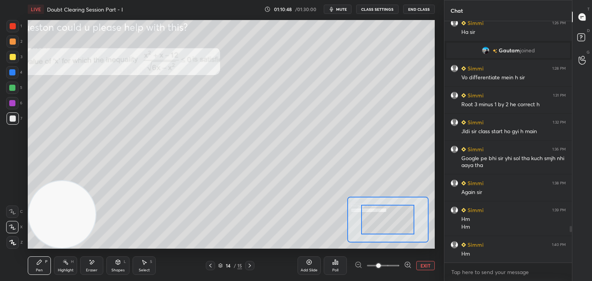
click at [389, 269] on span at bounding box center [383, 266] width 32 height 12
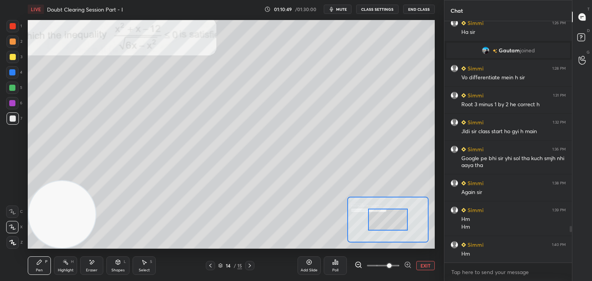
drag, startPoint x: 388, startPoint y: 269, endPoint x: 379, endPoint y: 250, distance: 20.7
click at [388, 268] on span at bounding box center [389, 265] width 5 height 5
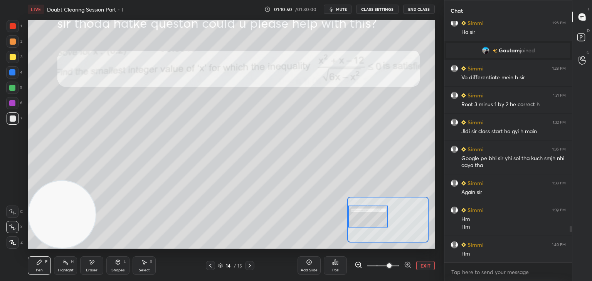
drag, startPoint x: 392, startPoint y: 222, endPoint x: 359, endPoint y: 217, distance: 33.5
click at [359, 218] on div at bounding box center [368, 217] width 40 height 22
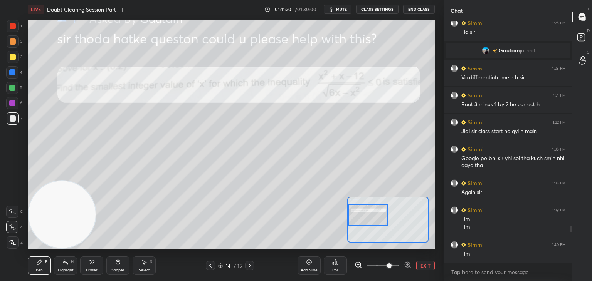
drag, startPoint x: 428, startPoint y: 264, endPoint x: 428, endPoint y: 251, distance: 12.7
click at [428, 264] on button "EXIT" at bounding box center [425, 265] width 18 height 9
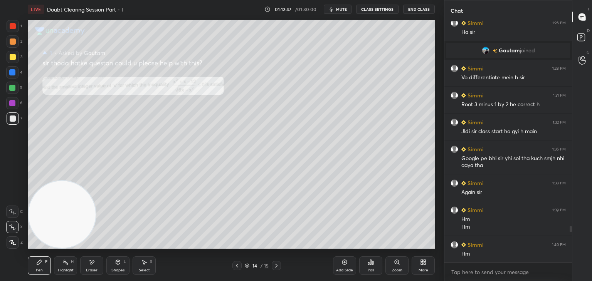
click at [97, 264] on div "Eraser" at bounding box center [91, 266] width 23 height 18
click at [17, 213] on div "E" at bounding box center [14, 212] width 16 height 12
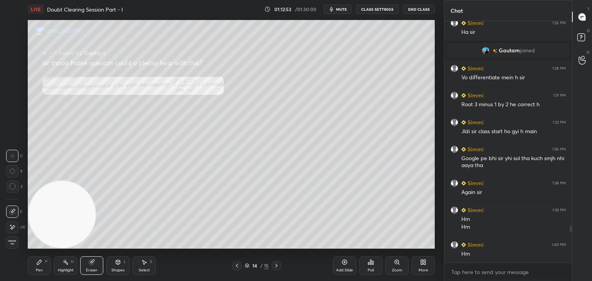
click at [45, 274] on div "Pen P" at bounding box center [39, 266] width 23 height 18
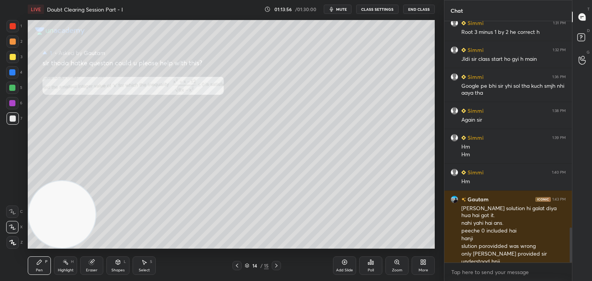
scroll to position [1429, 0]
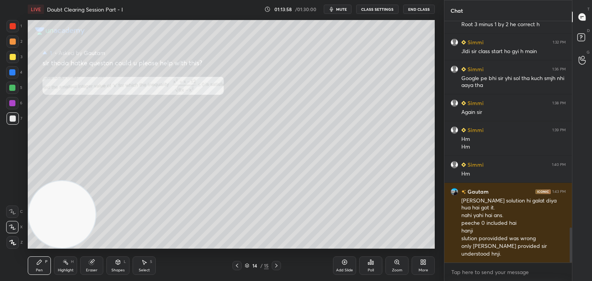
click at [279, 265] on icon at bounding box center [276, 266] width 6 height 6
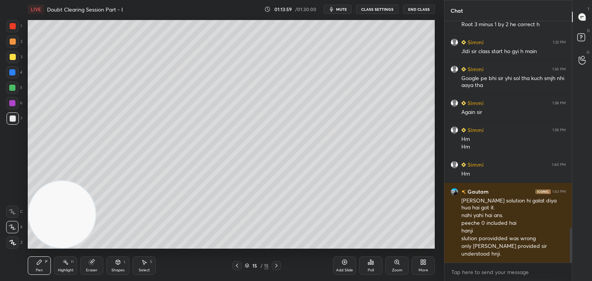
drag, startPoint x: 341, startPoint y: 9, endPoint x: 333, endPoint y: 8, distance: 7.4
click at [341, 8] on span "mute" at bounding box center [341, 9] width 11 height 5
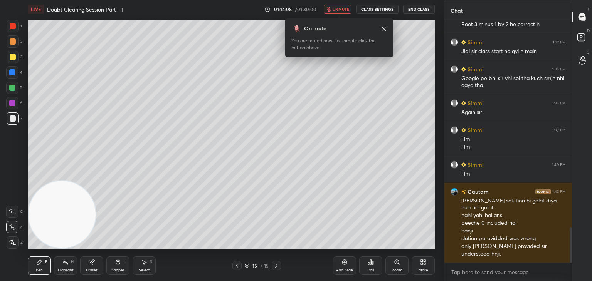
click at [342, 8] on span "unmute" at bounding box center [340, 9] width 17 height 5
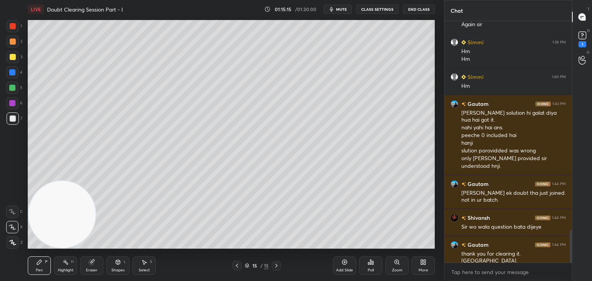
scroll to position [1550, 0]
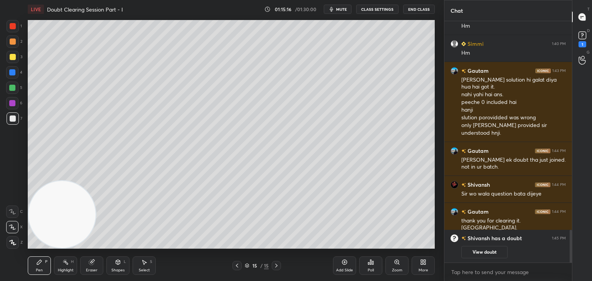
click at [240, 267] on div "15 / 15" at bounding box center [256, 265] width 49 height 9
click at [235, 265] on icon at bounding box center [237, 266] width 6 height 6
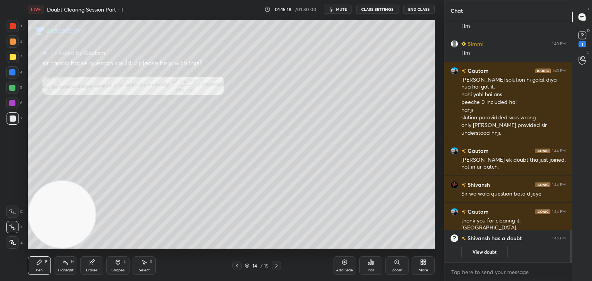
drag, startPoint x: 470, startPoint y: 249, endPoint x: 464, endPoint y: 218, distance: 31.4
click at [468, 248] on button "View doubt" at bounding box center [484, 252] width 46 height 12
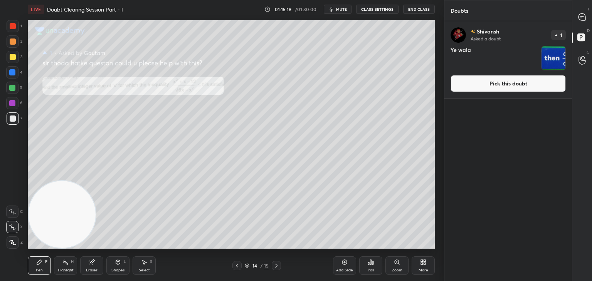
drag, startPoint x: 482, startPoint y: 81, endPoint x: 466, endPoint y: 84, distance: 16.5
click at [481, 80] on button "Pick this doubt" at bounding box center [507, 83] width 115 height 17
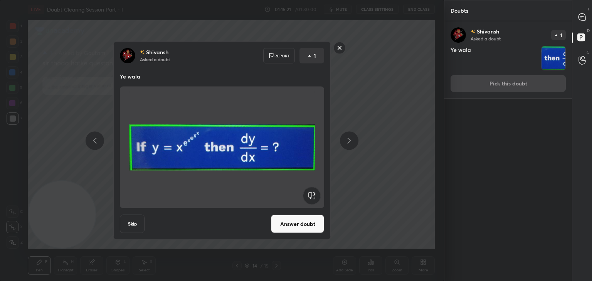
click at [290, 223] on button "Answer doubt" at bounding box center [297, 224] width 53 height 18
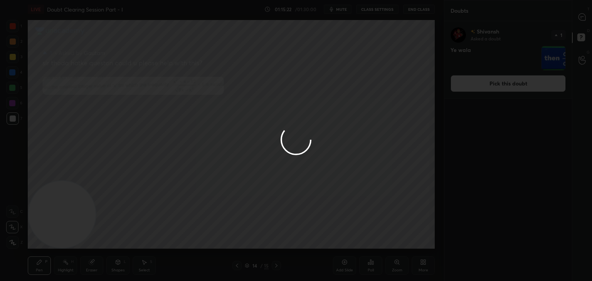
click at [581, 19] on div at bounding box center [296, 140] width 592 height 281
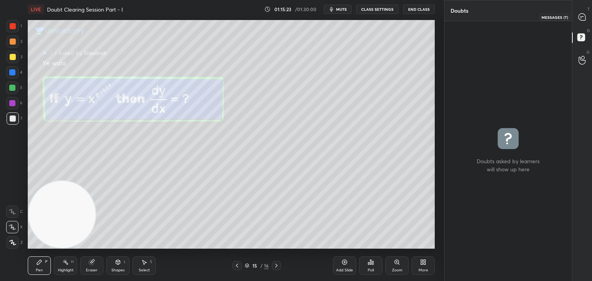
click at [583, 19] on icon at bounding box center [581, 16] width 7 height 7
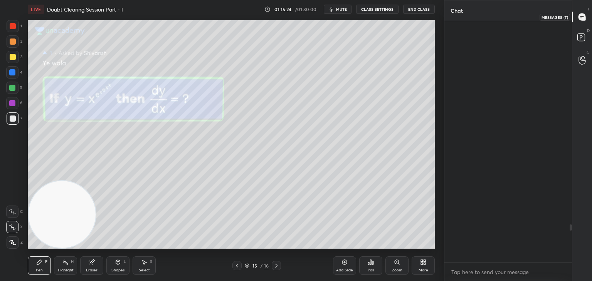
scroll to position [239, 125]
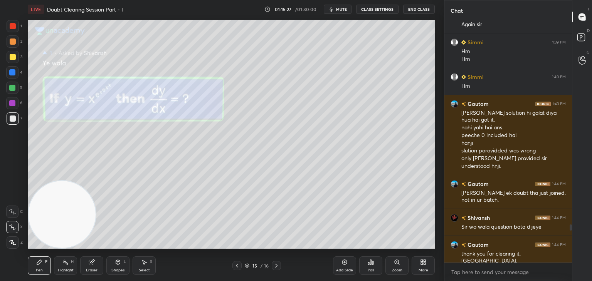
click at [391, 265] on div "Zoom" at bounding box center [396, 266] width 23 height 18
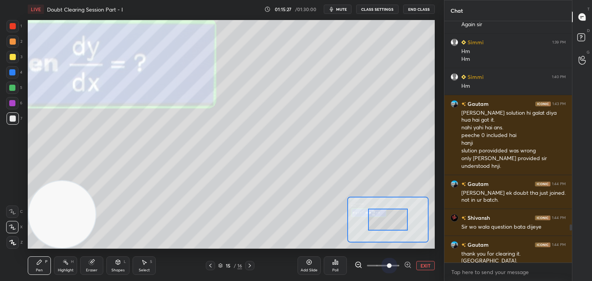
click at [385, 265] on span at bounding box center [383, 266] width 32 height 12
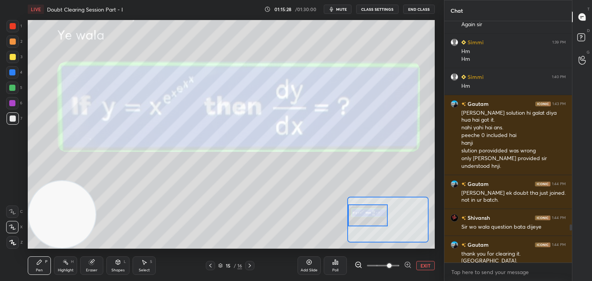
drag, startPoint x: 384, startPoint y: 215, endPoint x: 368, endPoint y: 213, distance: 16.3
click at [368, 213] on div at bounding box center [368, 216] width 40 height 22
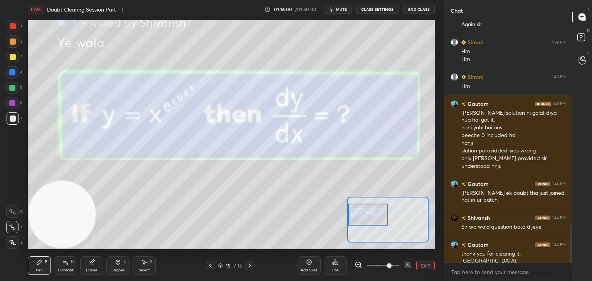
scroll to position [1328, 0]
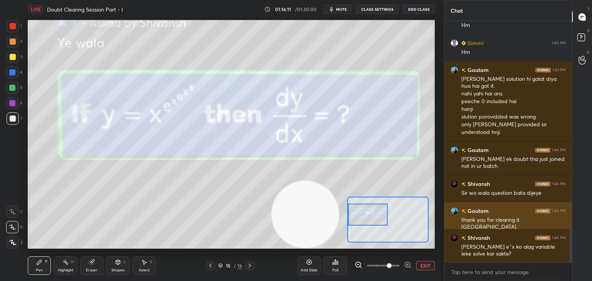
drag, startPoint x: 76, startPoint y: 208, endPoint x: 459, endPoint y: 225, distance: 384.1
click at [462, 227] on div "1 2 3 4 5 6 7 C X Z C X Z E E Erase all H H LIVE Doubt Clearing Session Part - …" at bounding box center [296, 140] width 592 height 281
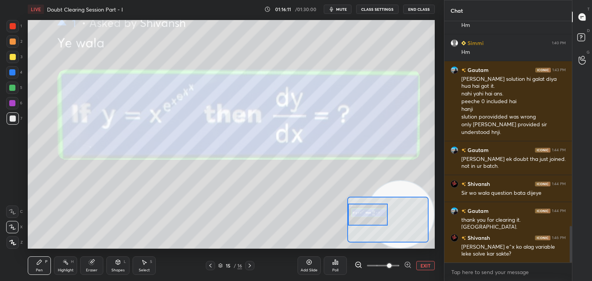
scroll to position [1355, 0]
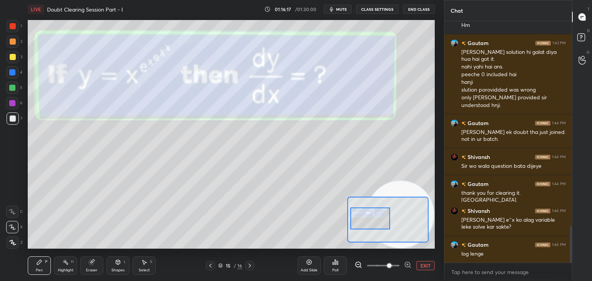
drag, startPoint x: 375, startPoint y: 221, endPoint x: 378, endPoint y: 225, distance: 4.5
click at [378, 225] on div at bounding box center [370, 219] width 40 height 22
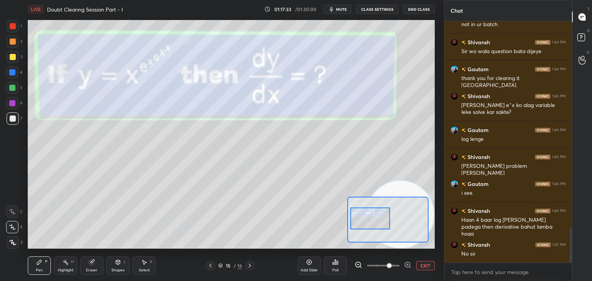
scroll to position [1478, 0]
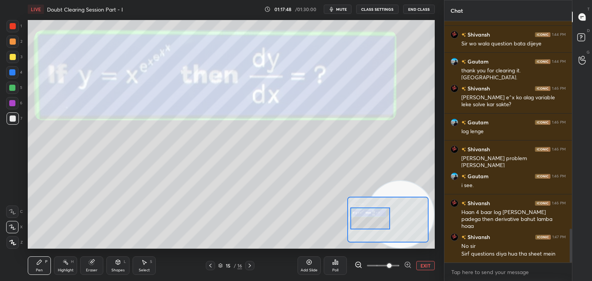
click at [337, 8] on span "mute" at bounding box center [341, 9] width 11 height 5
click at [341, 8] on span "unmute" at bounding box center [340, 9] width 17 height 5
click at [17, 57] on div at bounding box center [13, 57] width 12 height 12
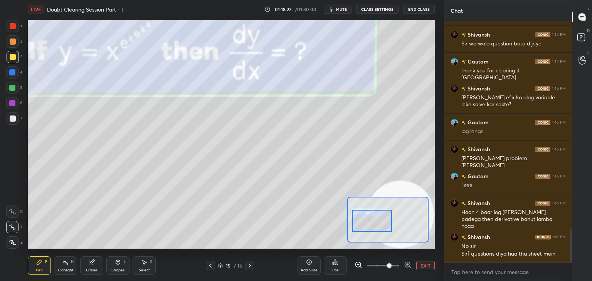
drag, startPoint x: 361, startPoint y: 214, endPoint x: 357, endPoint y: 213, distance: 4.1
click at [362, 218] on div at bounding box center [372, 221] width 40 height 22
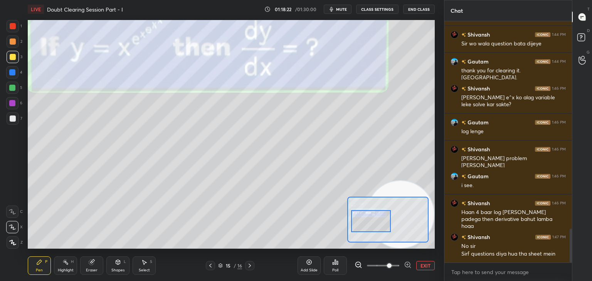
click at [415, 263] on div "EXIT" at bounding box center [394, 265] width 80 height 9
drag, startPoint x: 425, startPoint y: 265, endPoint x: 415, endPoint y: 251, distance: 17.7
click at [424, 265] on button "EXIT" at bounding box center [425, 265] width 18 height 9
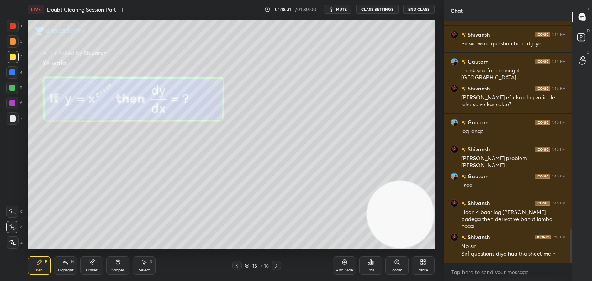
drag, startPoint x: 92, startPoint y: 260, endPoint x: 84, endPoint y: 253, distance: 10.7
click at [91, 261] on div "Eraser" at bounding box center [91, 266] width 23 height 18
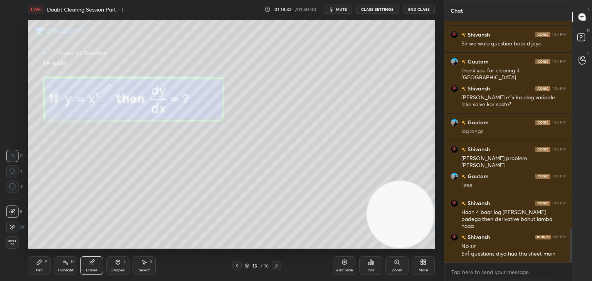
click at [12, 226] on icon at bounding box center [12, 227] width 6 height 7
drag, startPoint x: 12, startPoint y: 245, endPoint x: 13, endPoint y: 241, distance: 4.4
click at [12, 245] on div "Erase all" at bounding box center [12, 243] width 12 height 12
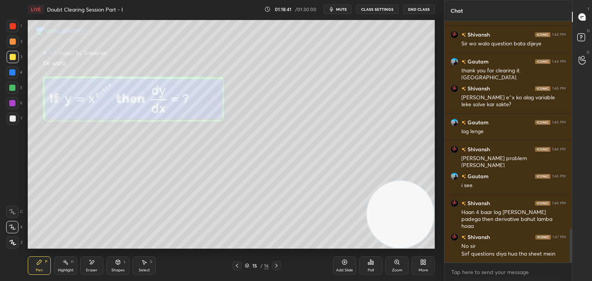
click at [97, 262] on div "Eraser" at bounding box center [91, 266] width 23 height 18
click at [15, 237] on div "Erase all" at bounding box center [13, 243] width 14 height 12
click at [89, 260] on div "Eraser" at bounding box center [91, 266] width 23 height 18
click at [12, 248] on div "Erase all" at bounding box center [12, 243] width 12 height 12
click at [13, 120] on div at bounding box center [13, 119] width 6 height 6
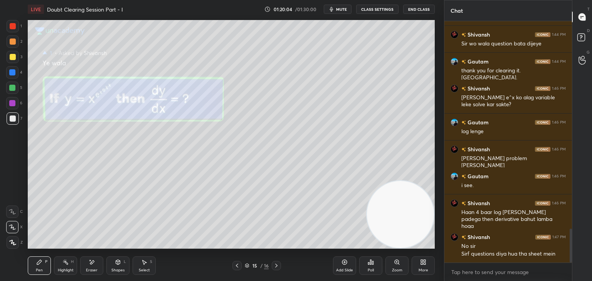
click at [96, 259] on div "Eraser" at bounding box center [91, 266] width 23 height 18
click at [15, 240] on div "Erase all" at bounding box center [12, 243] width 12 height 12
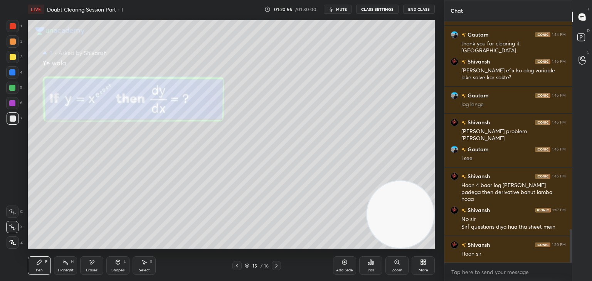
click at [88, 267] on div "Eraser" at bounding box center [91, 266] width 23 height 18
drag, startPoint x: 44, startPoint y: 262, endPoint x: 48, endPoint y: 253, distance: 9.8
click at [42, 263] on div "Pen P" at bounding box center [39, 266] width 23 height 18
click at [374, 182] on div "Setting up your live class Poll for secs No correct answer Start poll" at bounding box center [231, 134] width 407 height 229
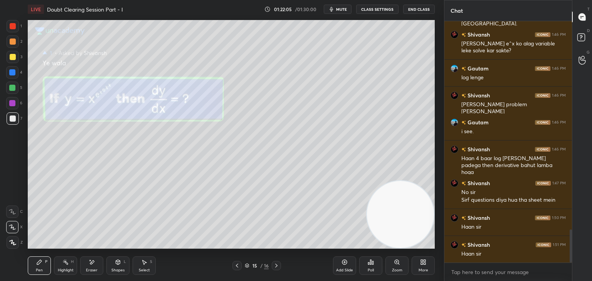
scroll to position [1559, 0]
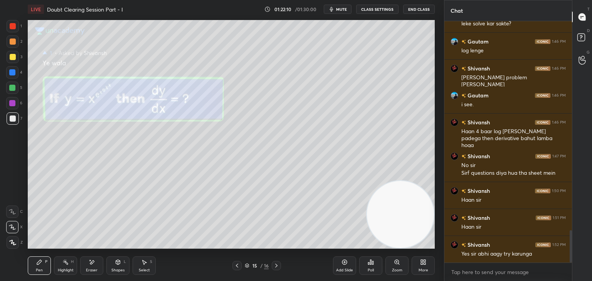
click at [92, 264] on div "Eraser" at bounding box center [91, 266] width 23 height 18
drag, startPoint x: 8, startPoint y: 243, endPoint x: 12, endPoint y: 244, distance: 4.0
click at [8, 243] on span "Erase all" at bounding box center [13, 242] width 12 height 5
click at [276, 264] on icon at bounding box center [276, 266] width 6 height 6
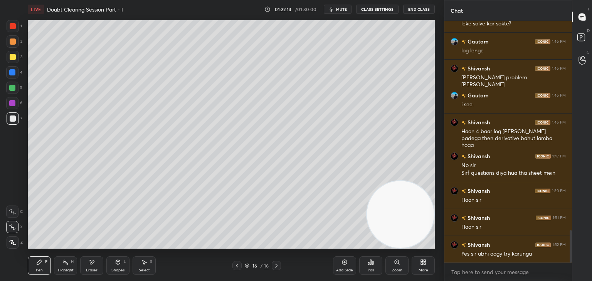
click at [334, 7] on icon "button" at bounding box center [331, 9] width 6 height 6
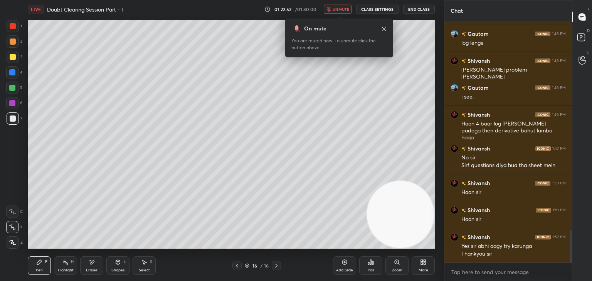
scroll to position [1581, 0]
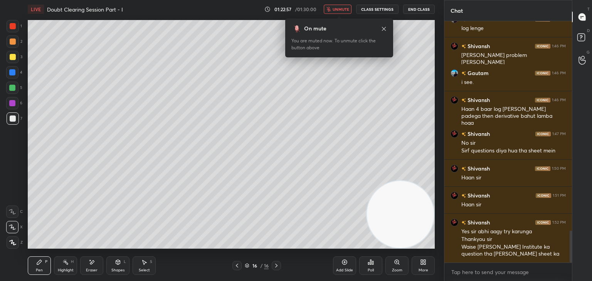
click at [342, 9] on span "unmute" at bounding box center [340, 9] width 17 height 5
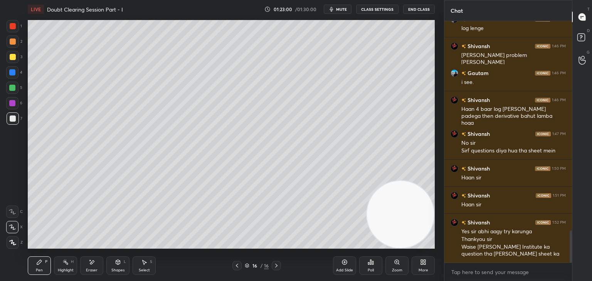
click at [237, 264] on icon at bounding box center [237, 266] width 6 height 6
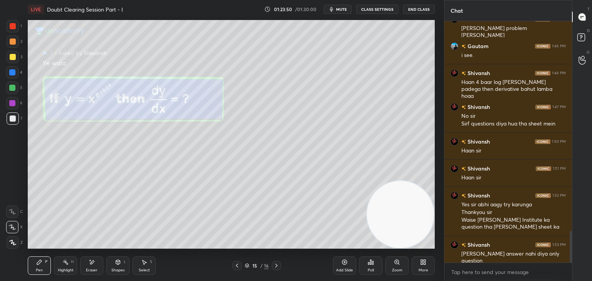
scroll to position [1616, 0]
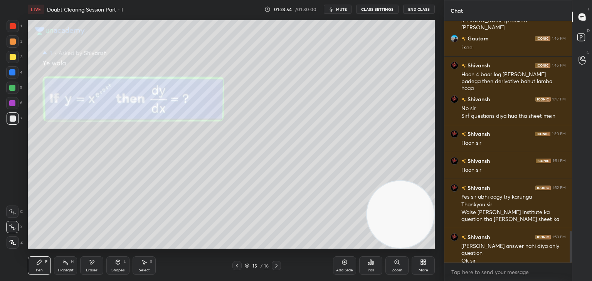
click at [337, 10] on span "mute" at bounding box center [341, 9] width 11 height 5
click at [280, 266] on div at bounding box center [276, 265] width 9 height 9
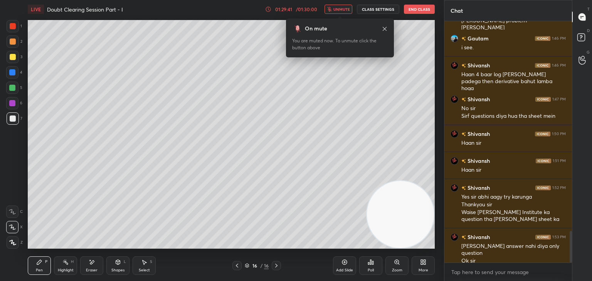
drag, startPoint x: 384, startPoint y: 31, endPoint x: 381, endPoint y: 29, distance: 4.1
click at [384, 32] on div "On mute" at bounding box center [340, 29] width 96 height 8
click at [382, 27] on icon at bounding box center [384, 29] width 6 height 6
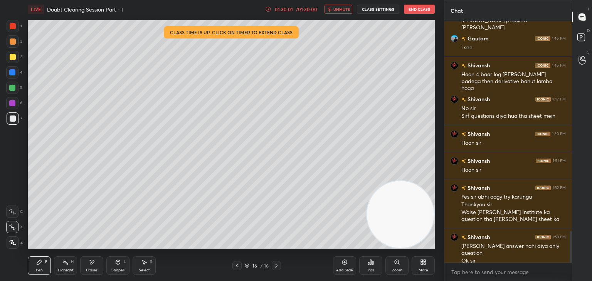
click at [341, 10] on span "unmute" at bounding box center [341, 9] width 17 height 5
click at [413, 12] on button "End Class" at bounding box center [419, 9] width 31 height 9
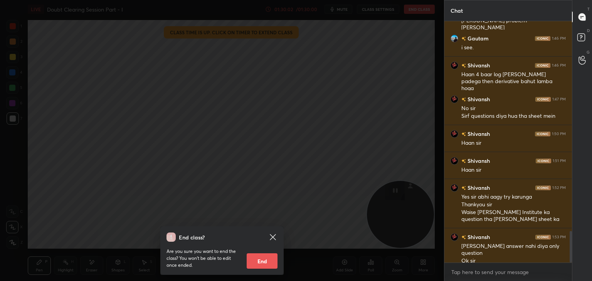
click at [251, 264] on button "End" at bounding box center [262, 260] width 31 height 15
type textarea "x"
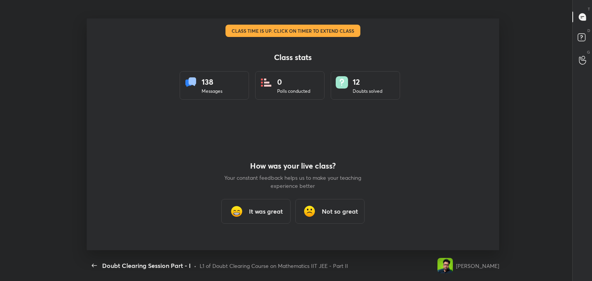
scroll to position [0, 0]
click at [256, 214] on h3 "It was great" at bounding box center [266, 211] width 34 height 9
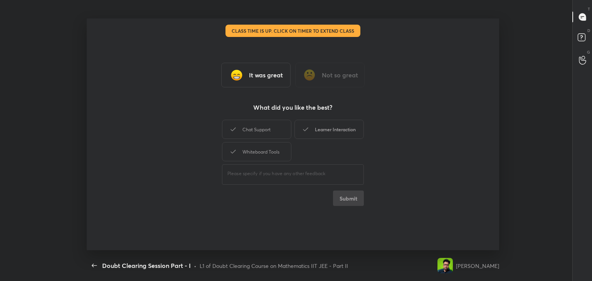
drag, startPoint x: 277, startPoint y: 130, endPoint x: 321, endPoint y: 126, distance: 44.9
click at [277, 129] on div "Chat Support" at bounding box center [256, 129] width 69 height 19
click at [322, 131] on div "Learner Interaction" at bounding box center [328, 129] width 69 height 19
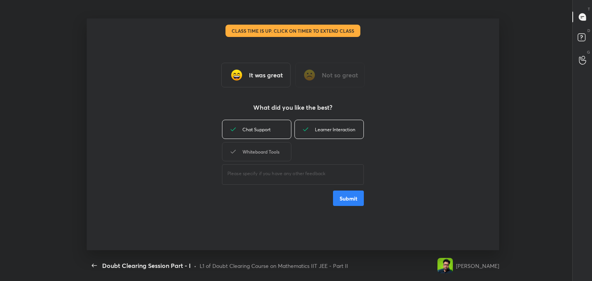
click at [264, 147] on div "Whiteboard Tools" at bounding box center [256, 151] width 69 height 19
click at [339, 201] on button "Submit" at bounding box center [348, 198] width 31 height 15
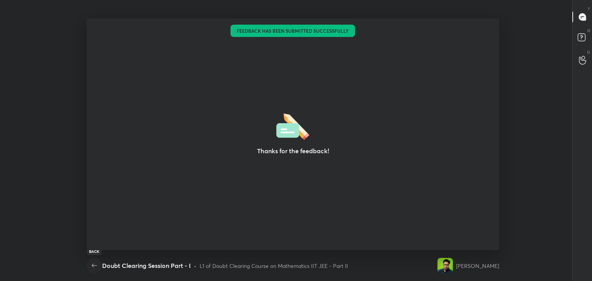
click at [94, 265] on icon "button" at bounding box center [94, 265] width 9 height 9
